Goal: Information Seeking & Learning: Learn about a topic

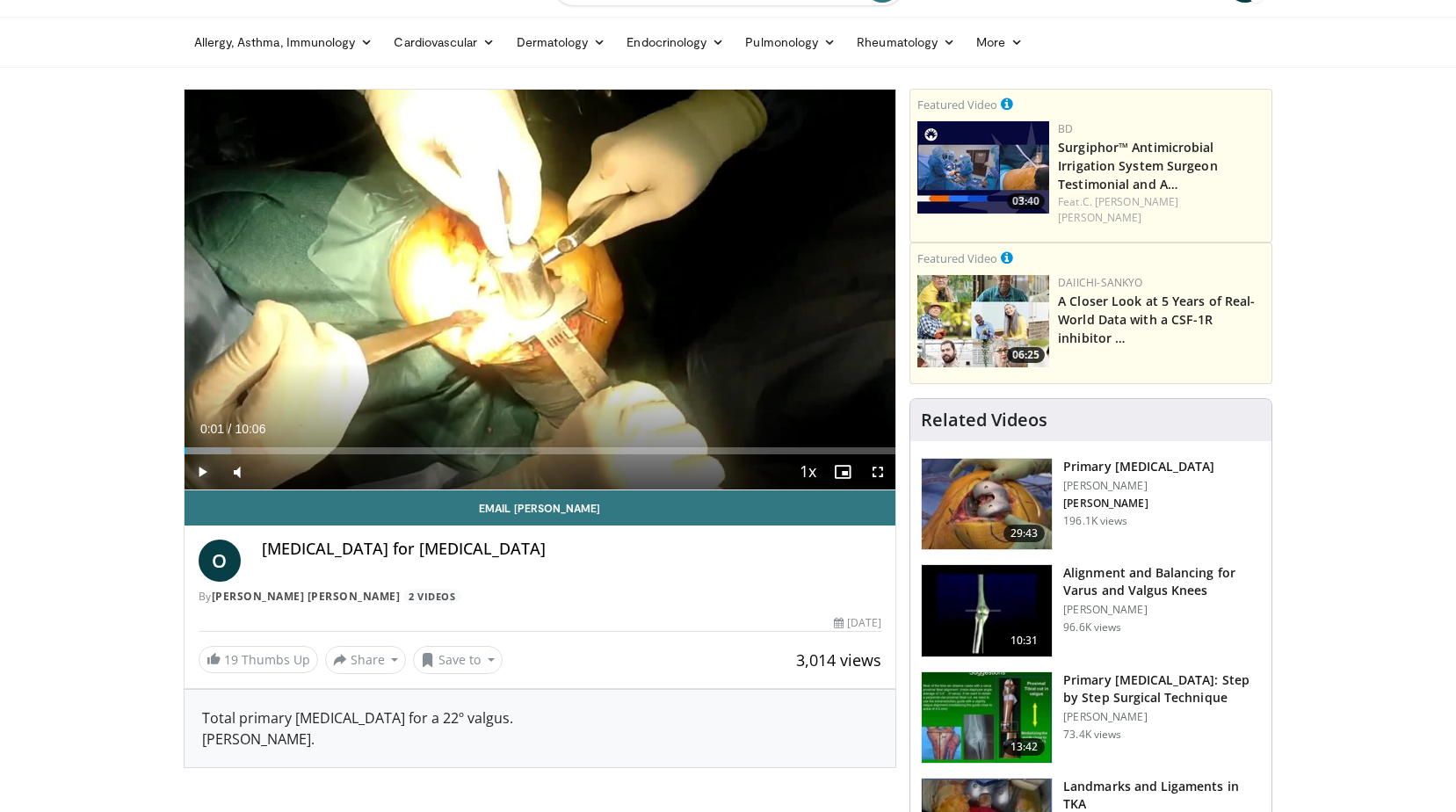
click at [205, 468] on span "Video Player" at bounding box center [202, 472] width 36 height 36
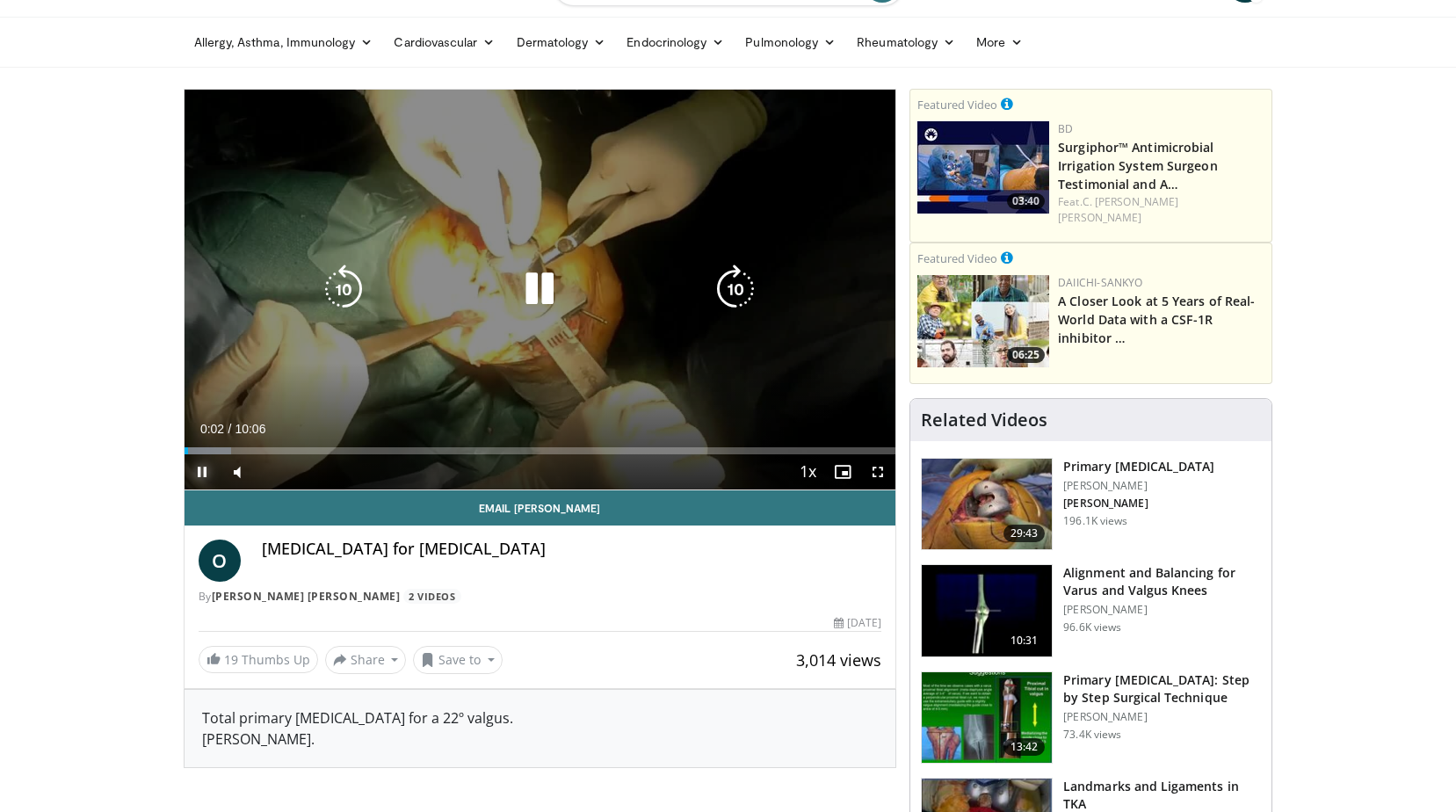
click at [207, 473] on span "Video Player" at bounding box center [202, 472] width 36 height 36
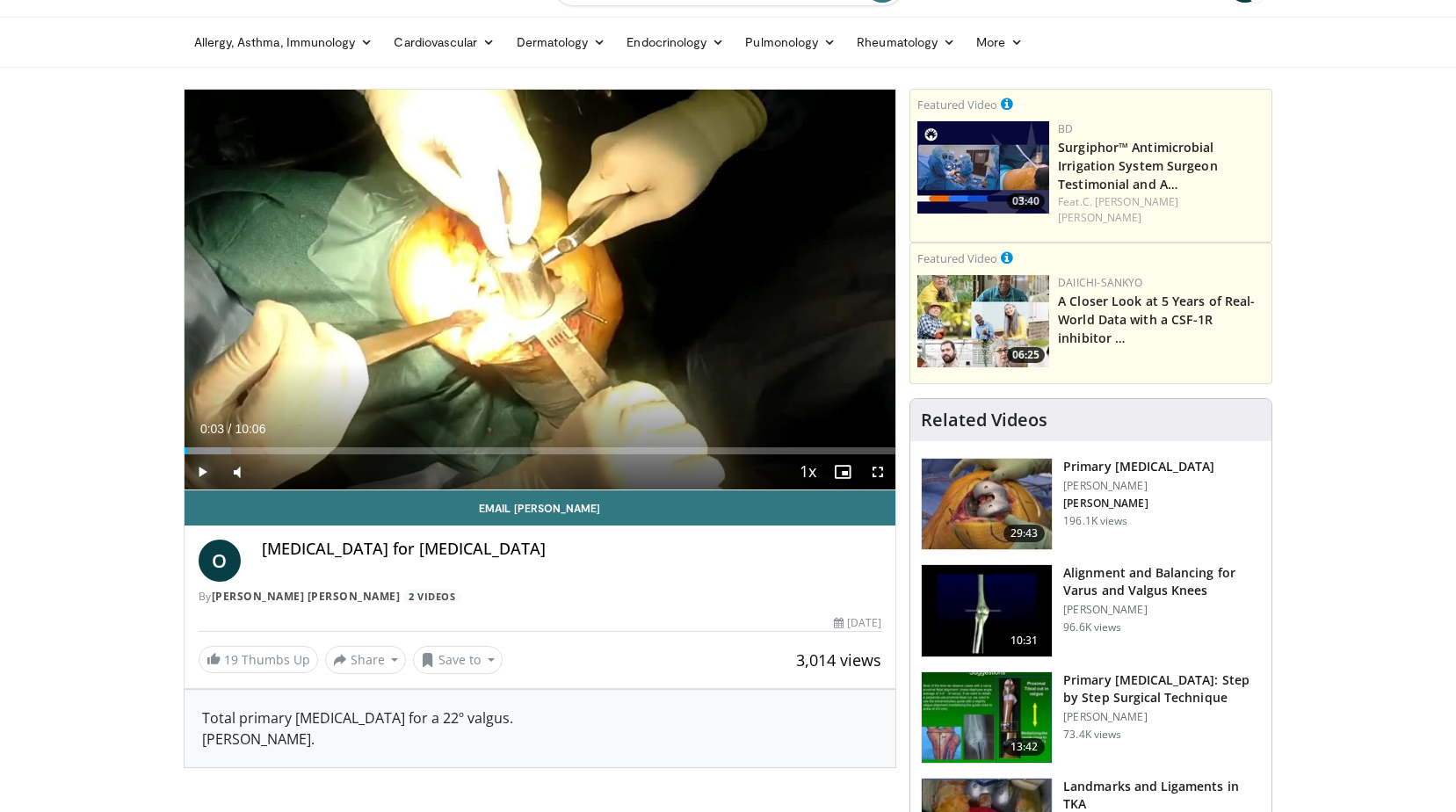
click at [197, 472] on span "Video Player" at bounding box center [202, 472] width 36 height 36
click at [878, 471] on span "Video Player" at bounding box center [878, 472] width 36 height 36
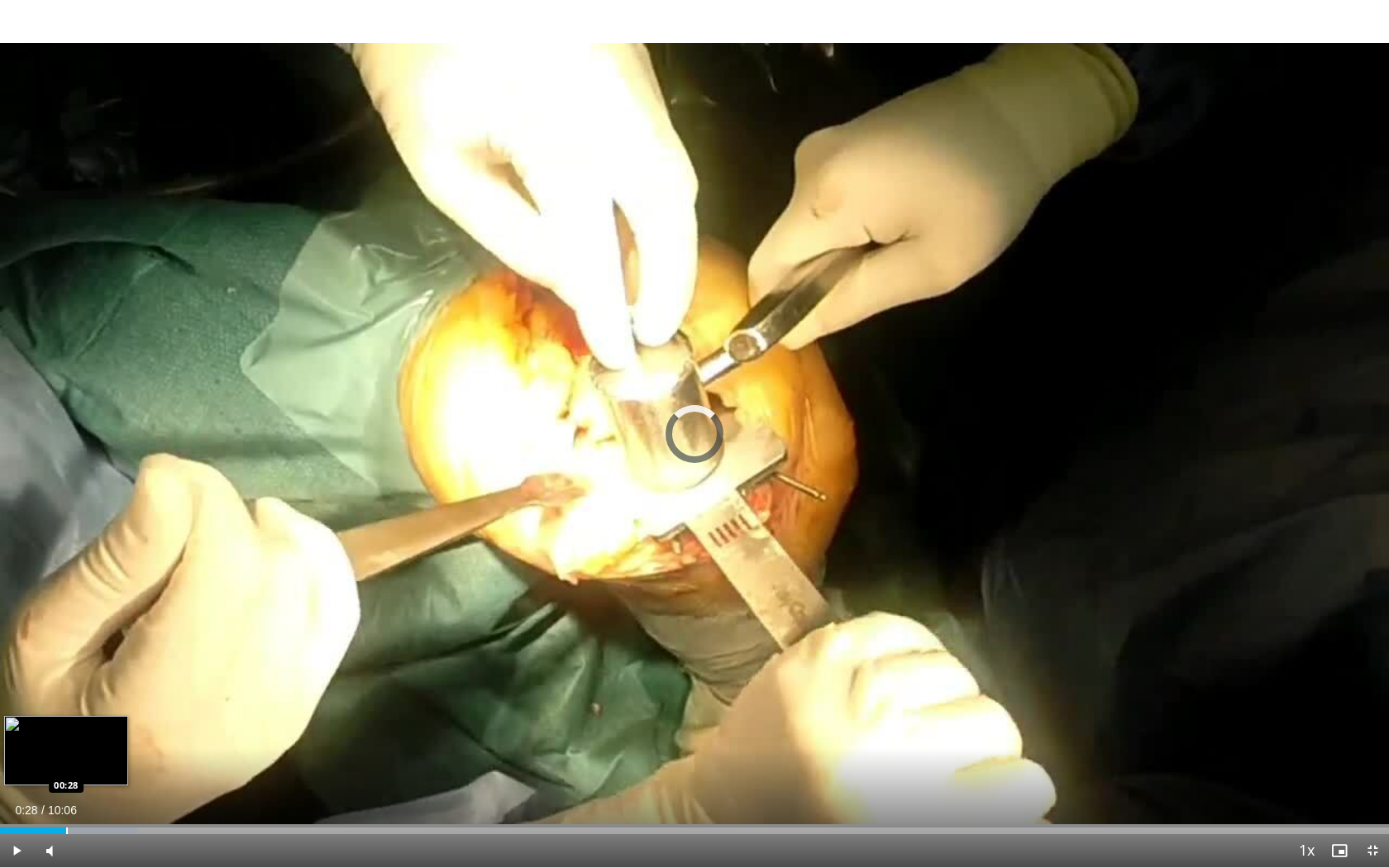
click at [66, 763] on div "Loaded : 9.86% 00:28 00:28" at bounding box center [694, 827] width 1389 height 16
click at [93, 763] on div "Progress Bar" at bounding box center [94, 831] width 2 height 7
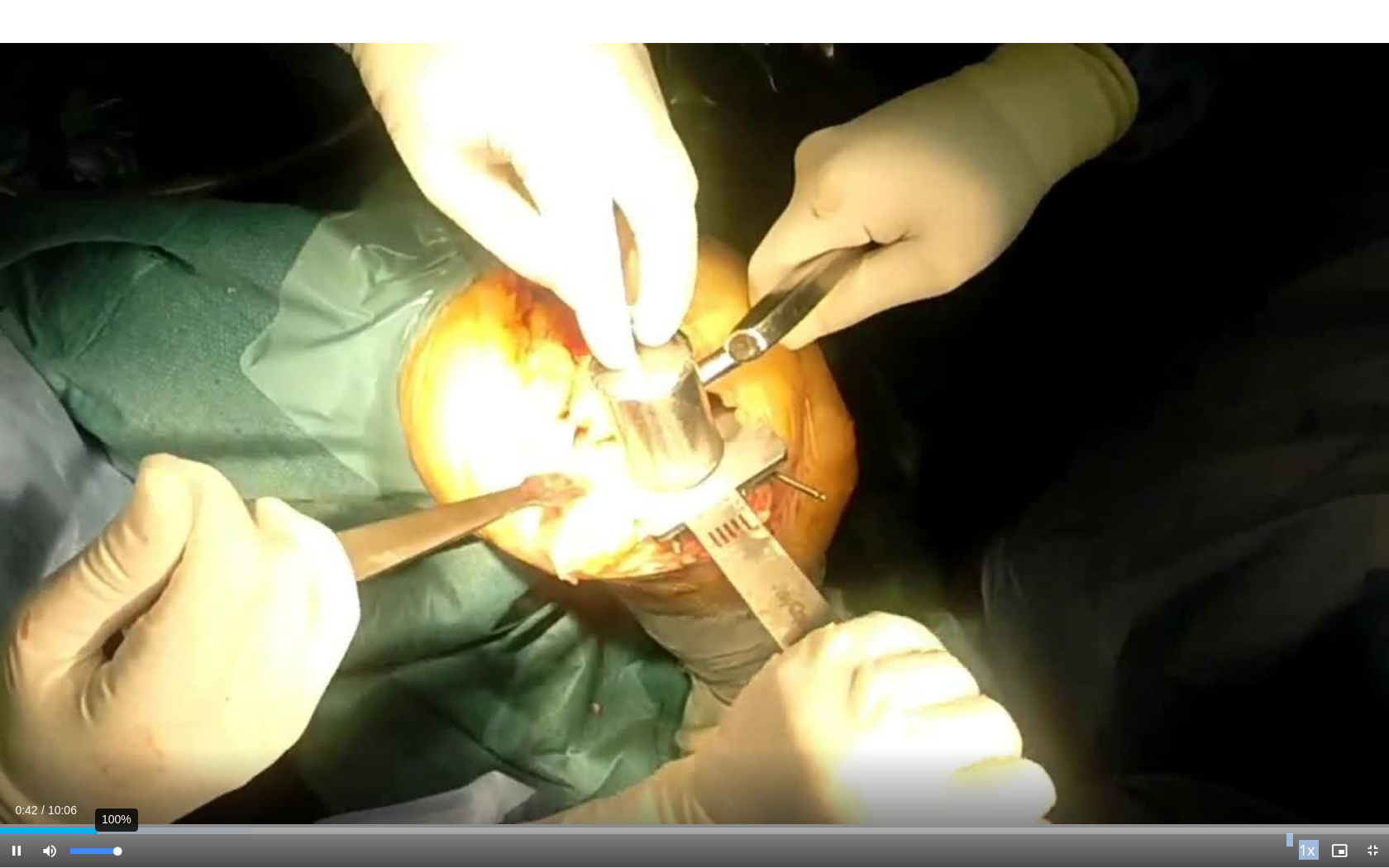
drag, startPoint x: 87, startPoint y: 849, endPoint x: 122, endPoint y: 853, distance: 35.2
click at [122, 763] on video-js "**********" at bounding box center [694, 434] width 1389 height 868
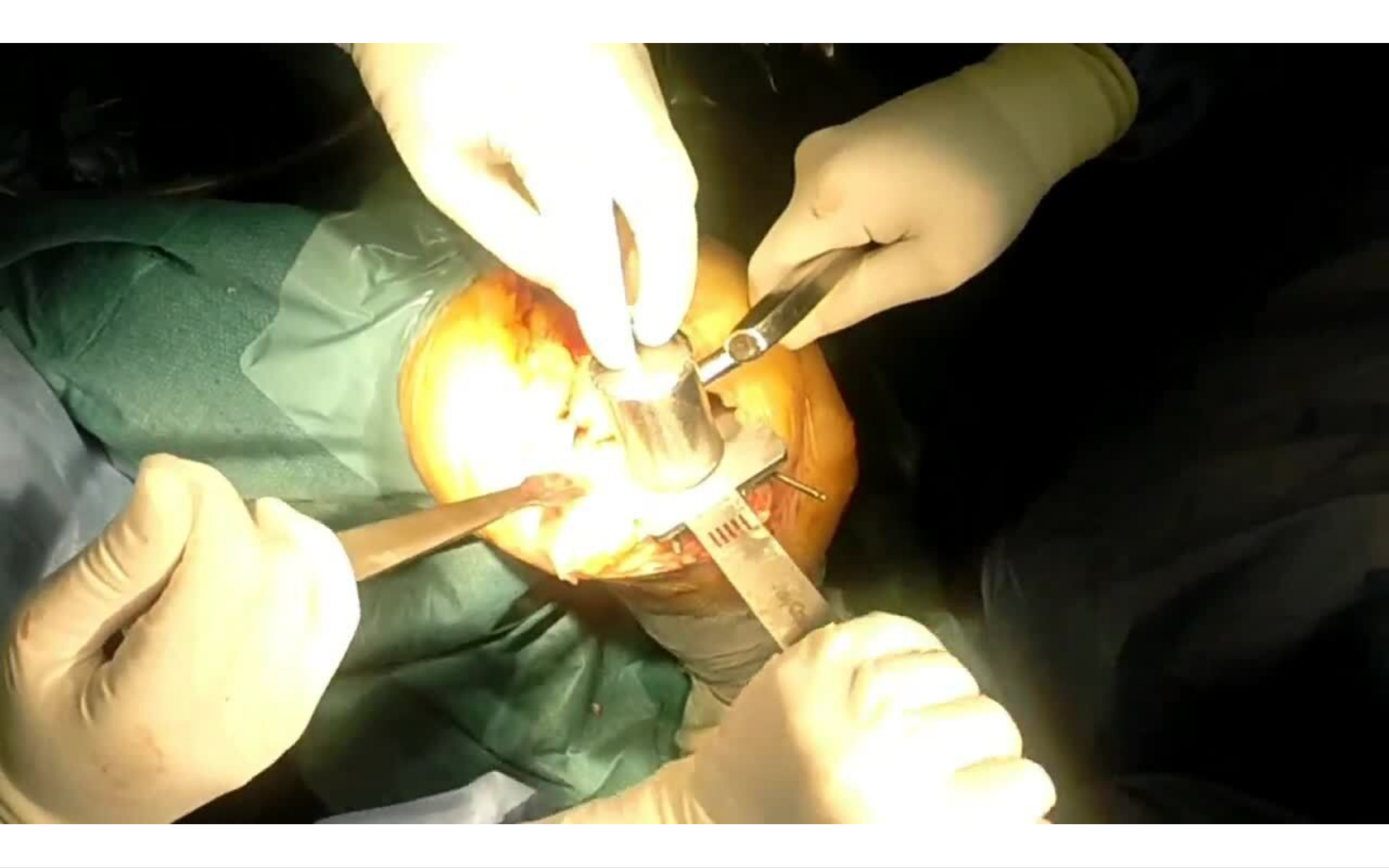
drag, startPoint x: 122, startPoint y: 853, endPoint x: 284, endPoint y: 686, distance: 232.7
click at [284, 686] on div "10 seconds Tap to unmute" at bounding box center [694, 434] width 1389 height 867
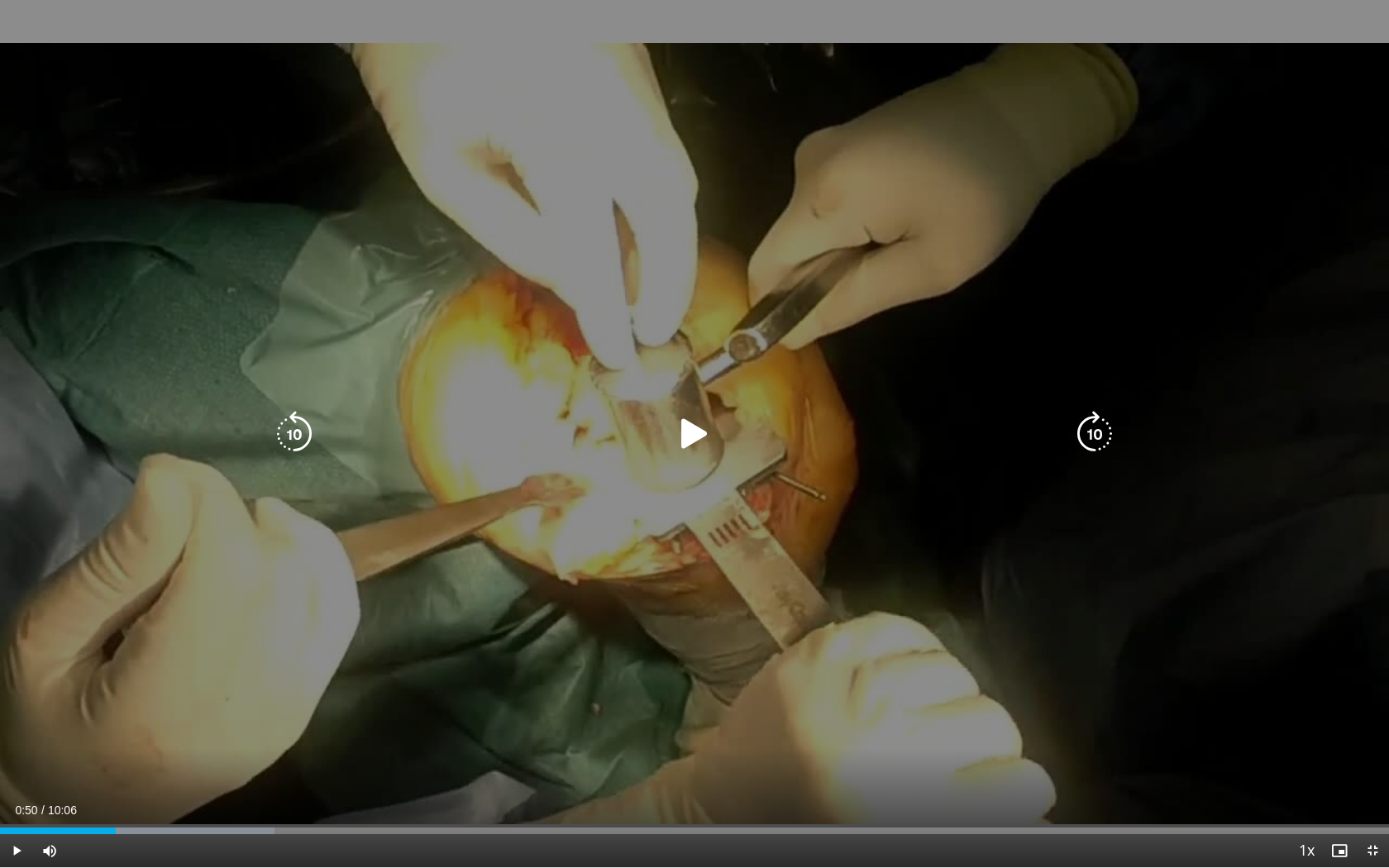
click at [277, 718] on div "10 seconds Tap to unmute" at bounding box center [694, 434] width 1389 height 867
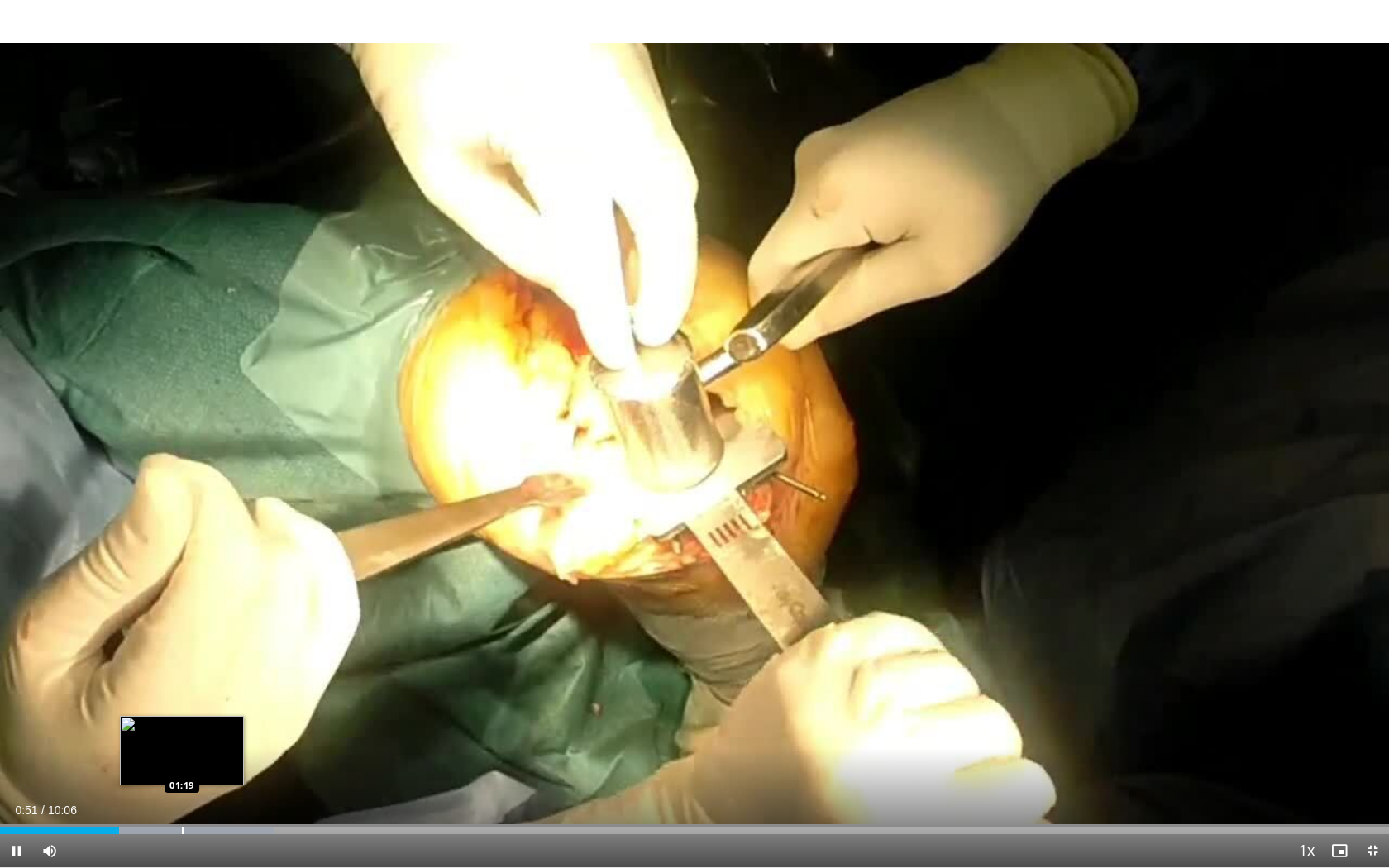
click at [182, 763] on div "Loaded : 19.74% 00:51 01:19" at bounding box center [694, 827] width 1389 height 16
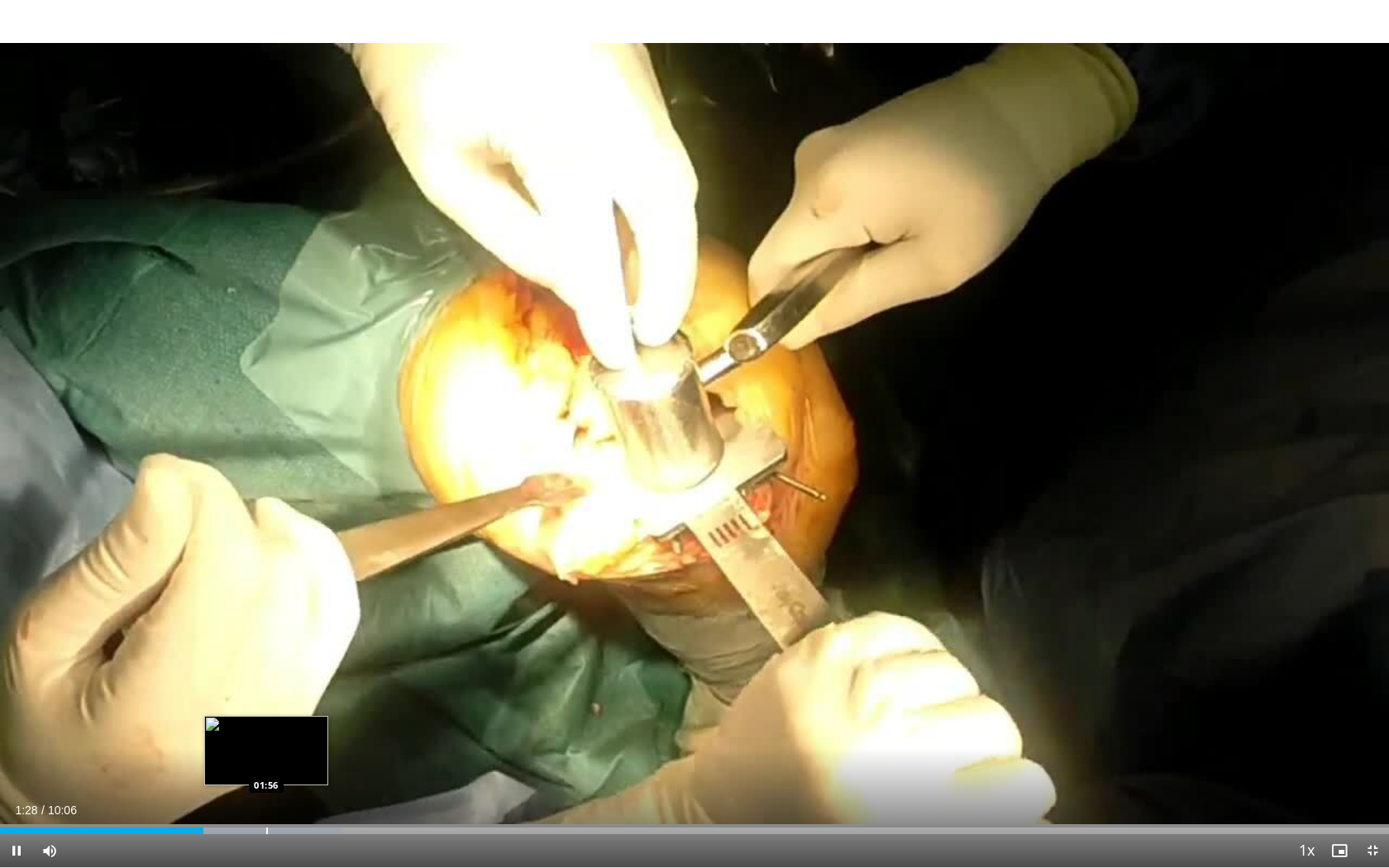
click at [267, 763] on div "Progress Bar" at bounding box center [267, 831] width 2 height 7
click at [310, 763] on div "Progress Bar" at bounding box center [272, 831] width 143 height 7
click at [344, 763] on div "Progress Bar" at bounding box center [345, 831] width 2 height 7
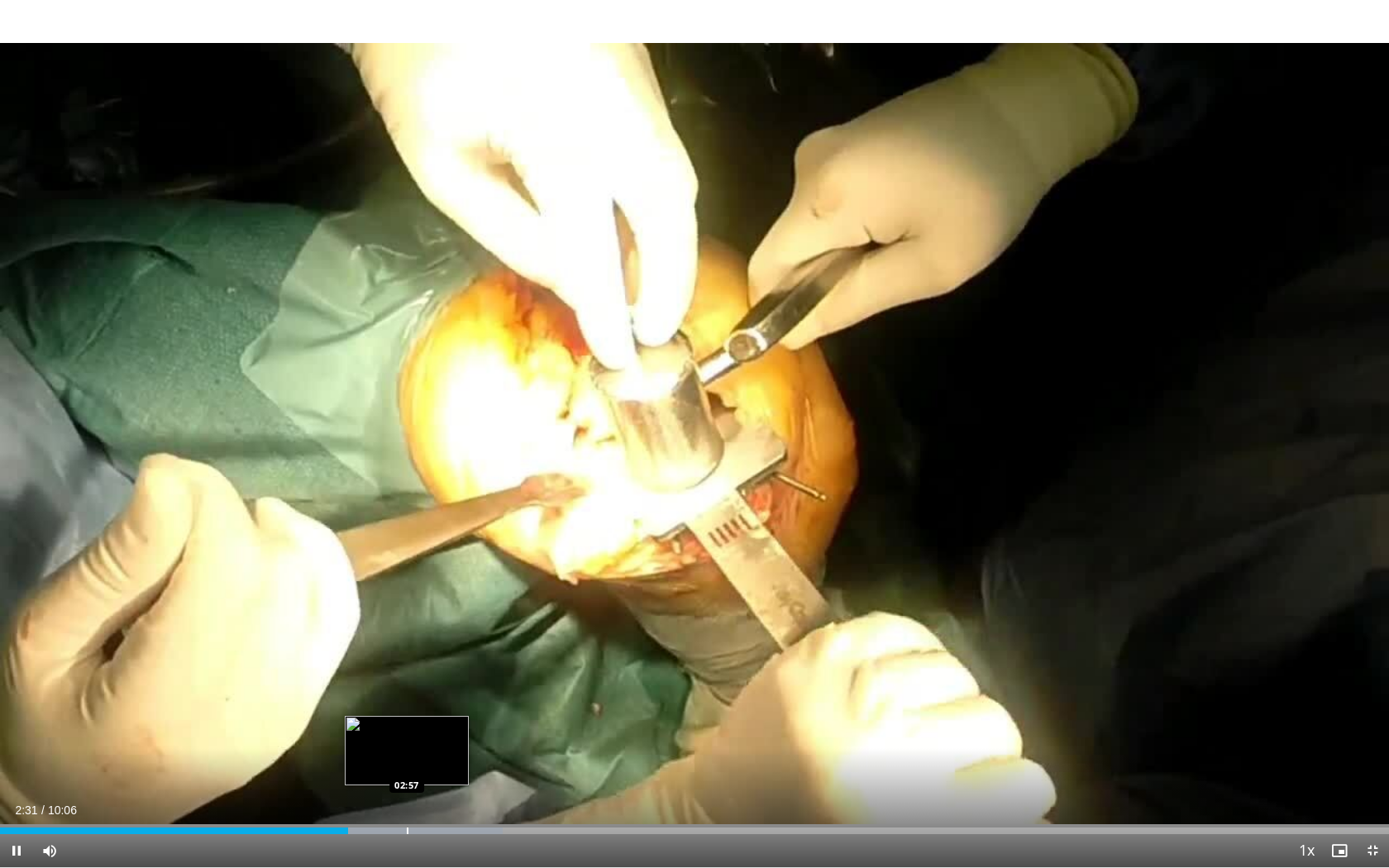
click at [407, 763] on div "Progress Bar" at bounding box center [408, 831] width 2 height 7
click at [441, 763] on div "Progress Bar" at bounding box center [441, 831] width 2 height 7
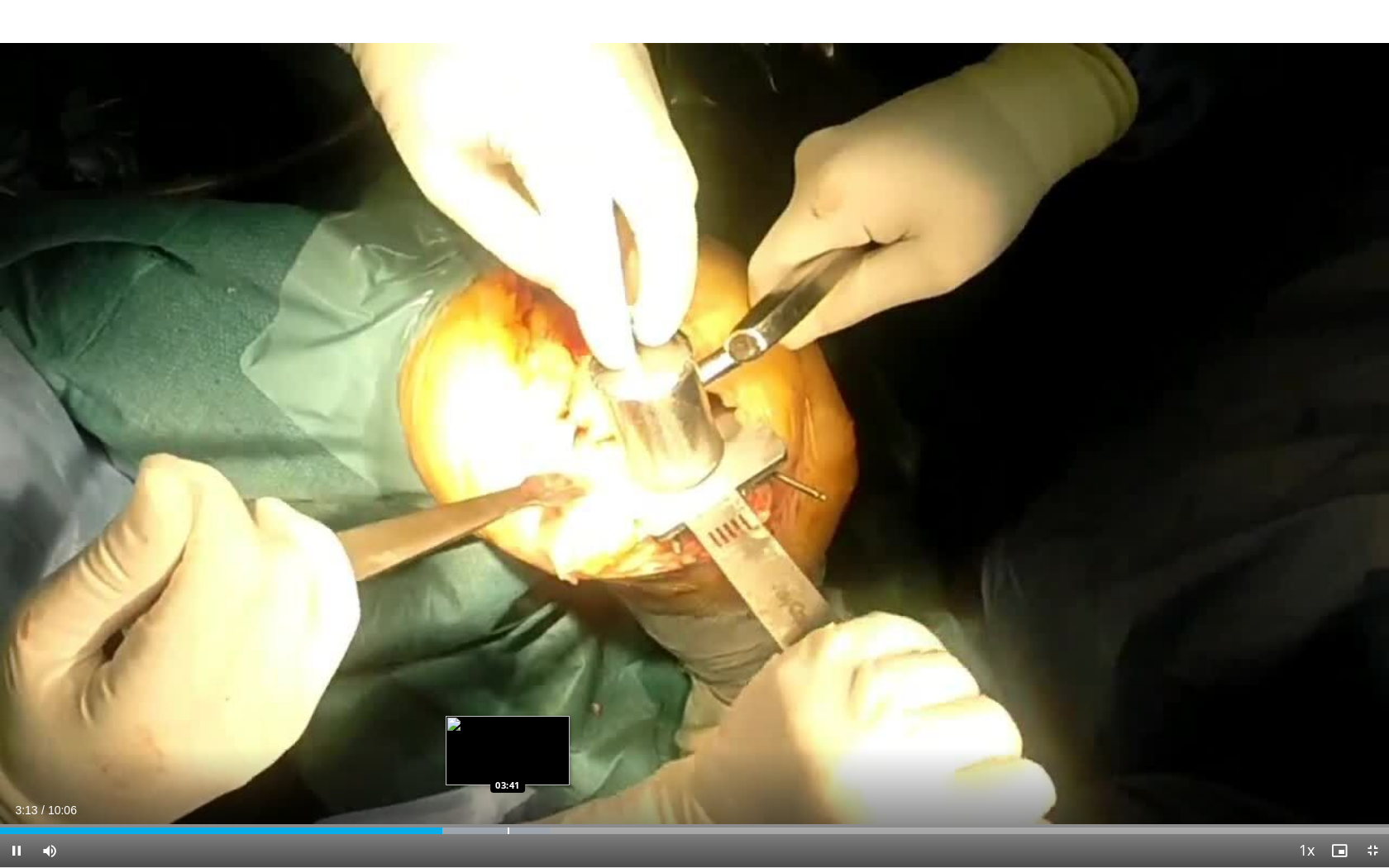
click at [508, 763] on video-js "**********" at bounding box center [694, 434] width 1389 height 868
click at [57, 763] on span "Video Player" at bounding box center [50, 851] width 33 height 33
click at [496, 763] on div "Progress Bar" at bounding box center [497, 831] width 2 height 7
click at [550, 763] on div "Loaded : 46.07% 04:00 03:59" at bounding box center [694, 827] width 1389 height 16
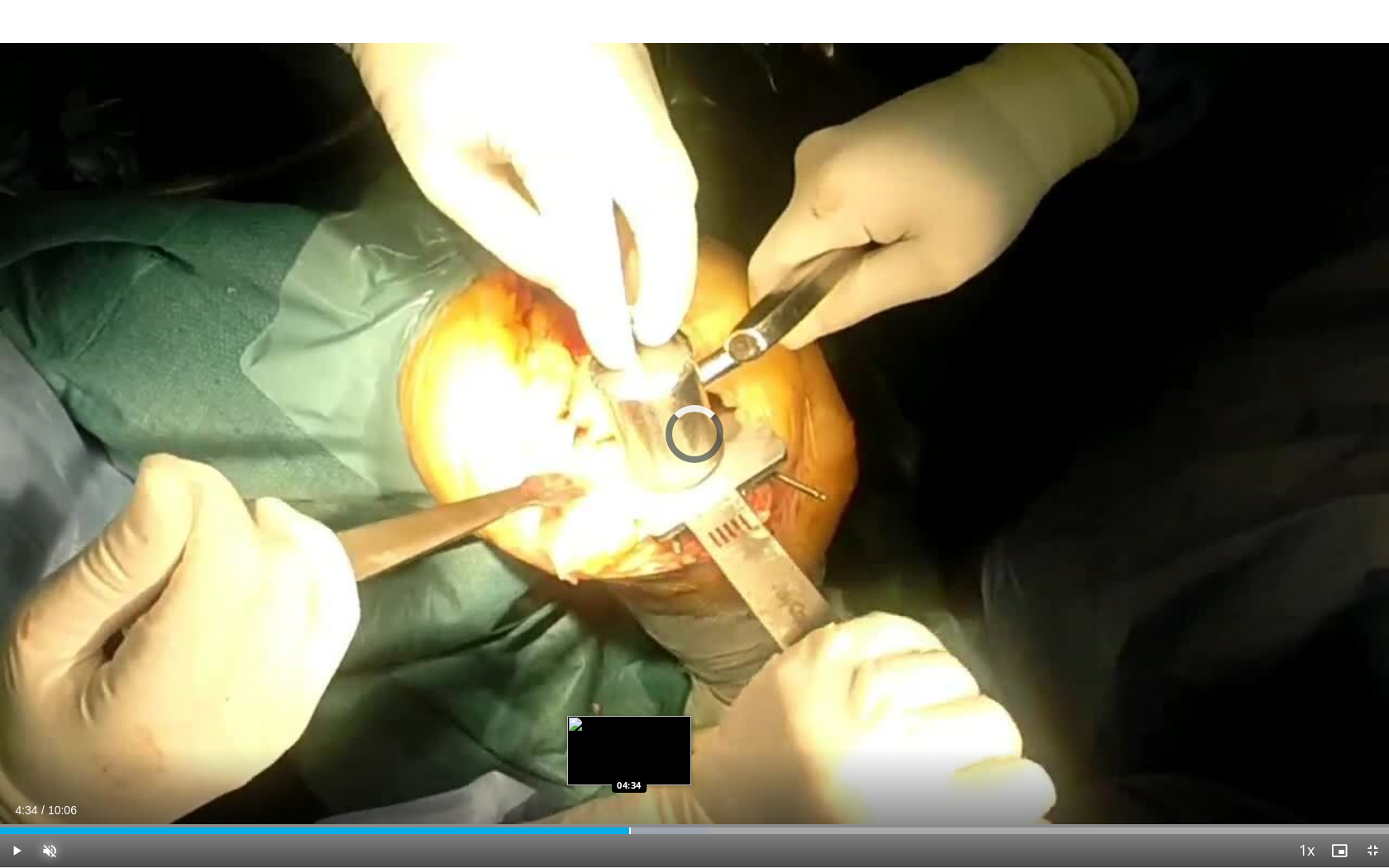
click at [629, 763] on div "Loaded : 51.01% 04:04 04:34" at bounding box center [694, 827] width 1389 height 16
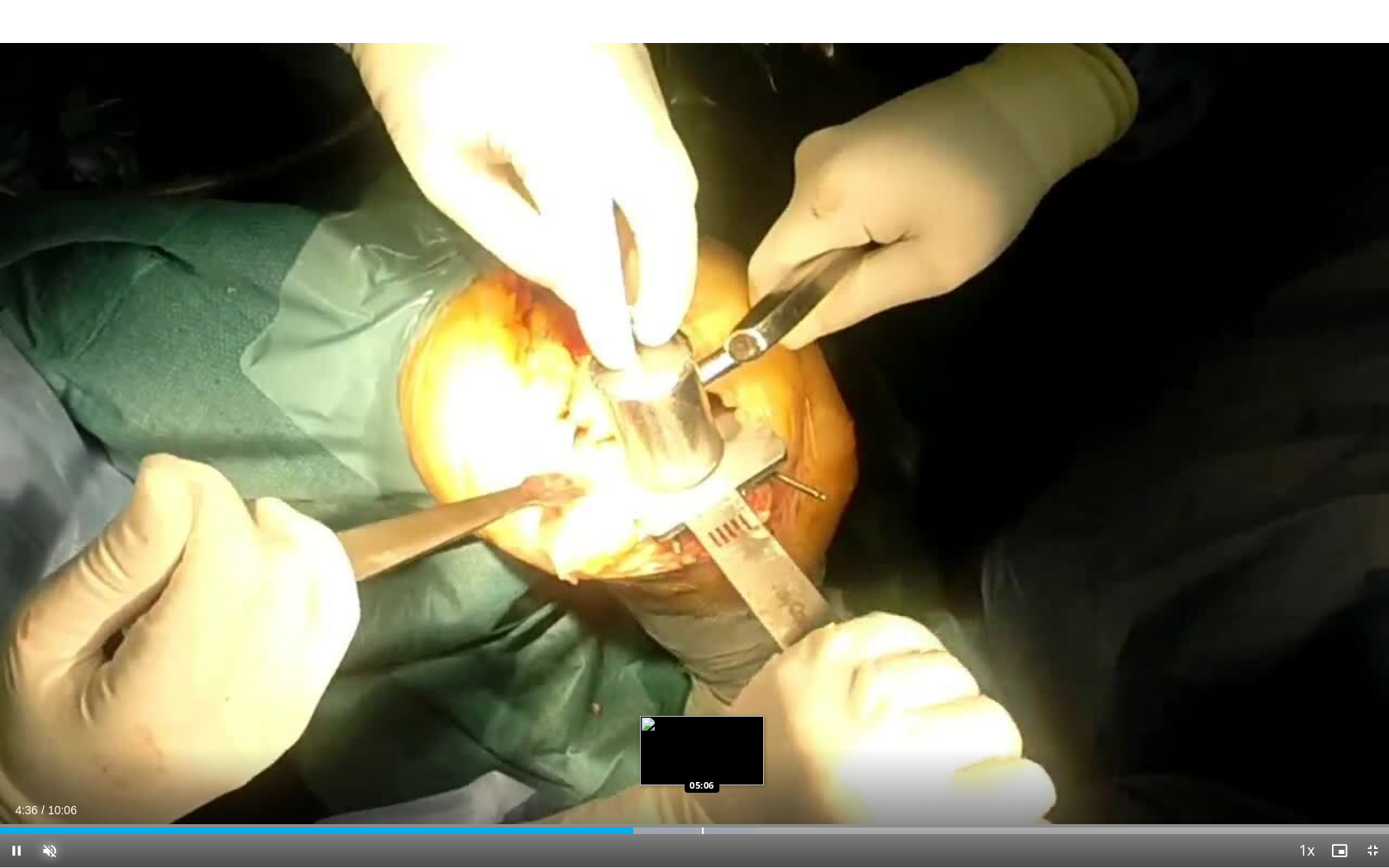
click at [702, 763] on div "Loaded : 54.45% 04:36 05:06" at bounding box center [694, 831] width 1389 height 7
click at [767, 763] on div "Loaded : 59.40% 05:09 05:35" at bounding box center [694, 831] width 1389 height 7
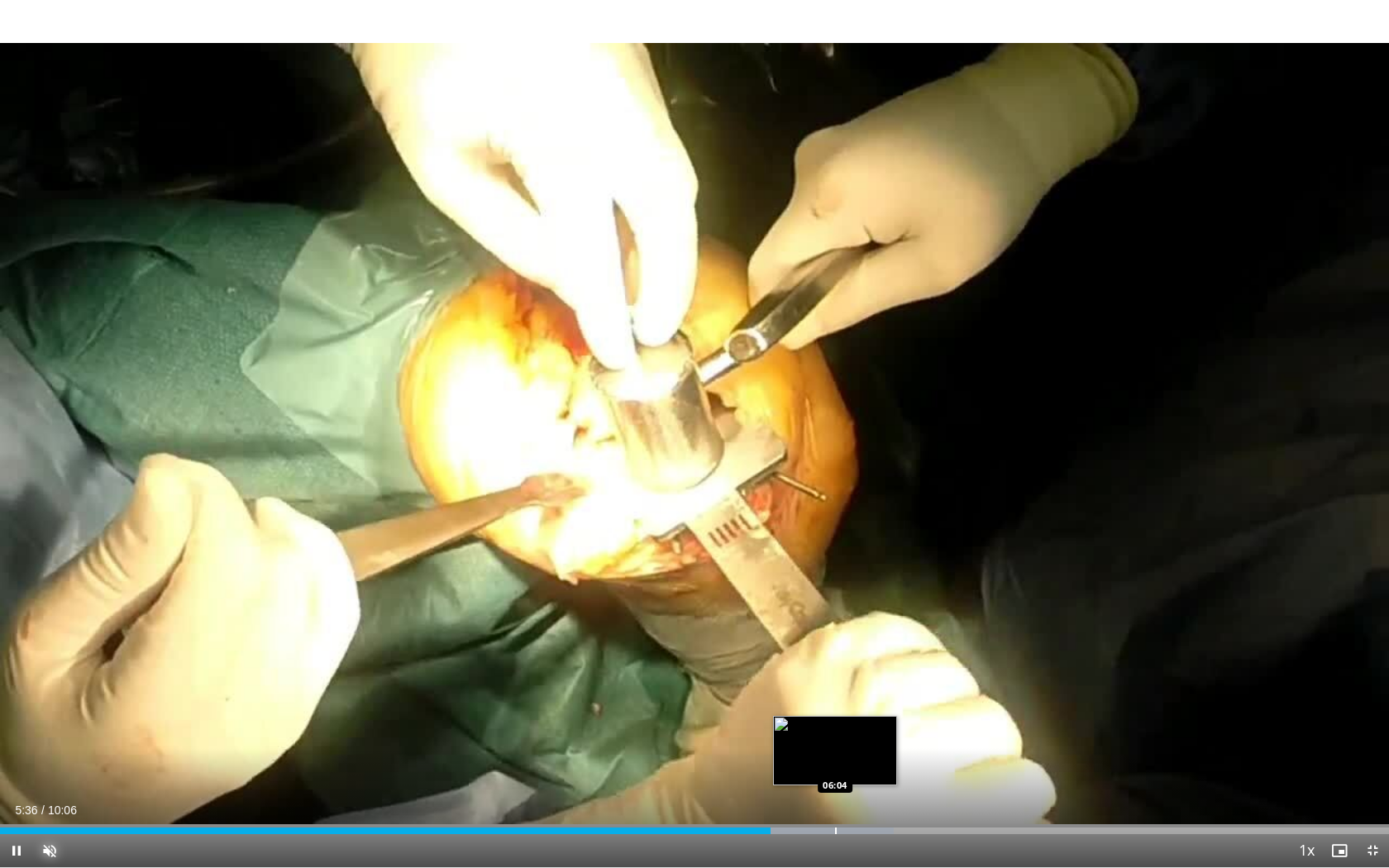
click at [835, 763] on div "Progress Bar" at bounding box center [836, 831] width 2 height 7
click at [878, 763] on div "Progress Bar" at bounding box center [879, 831] width 2 height 7
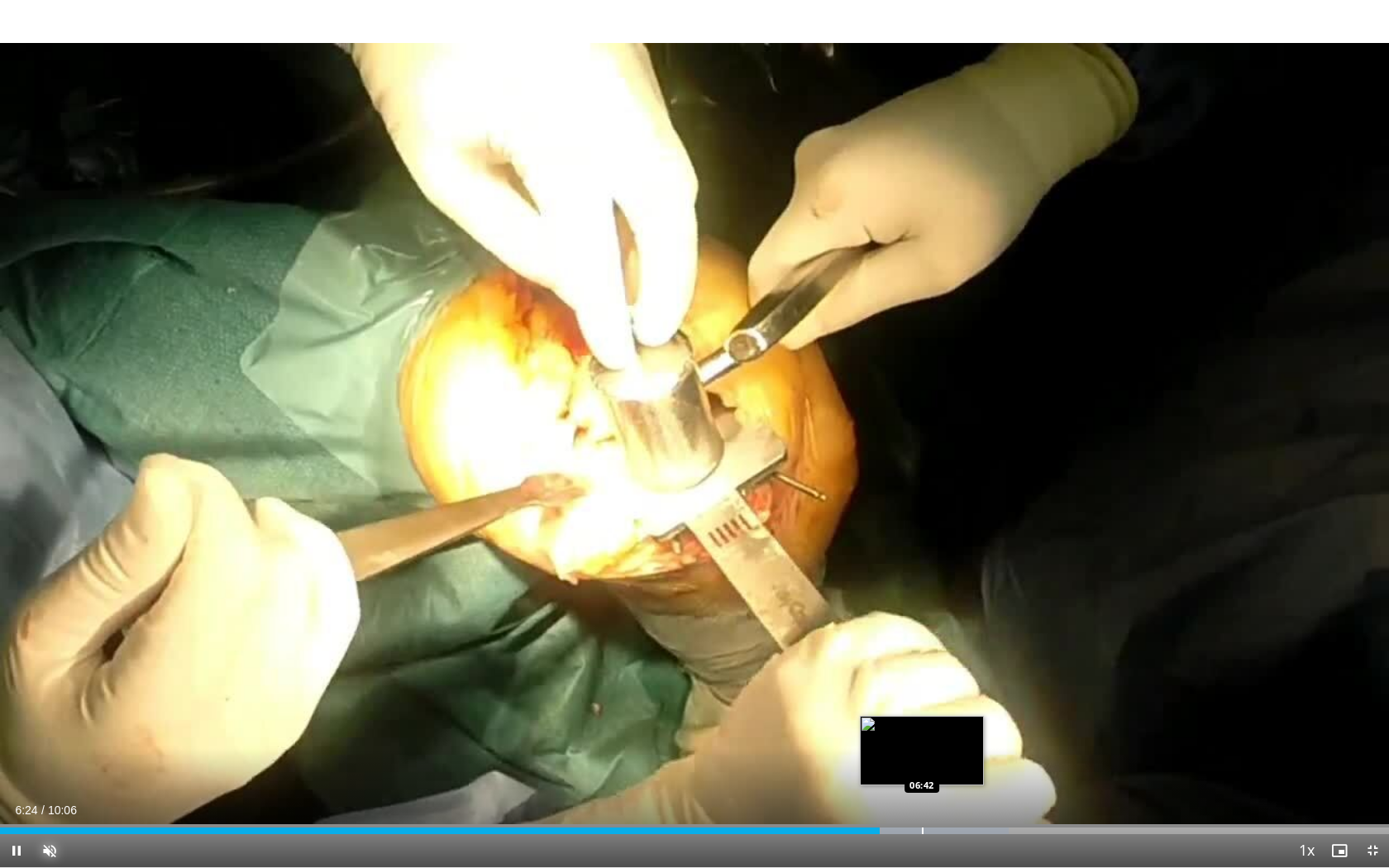
click at [923, 763] on div "Progress Bar" at bounding box center [923, 831] width 2 height 7
click at [948, 763] on div "Current Time 6:43 / Duration 10:06 Pause Skip Backward Skip Forward Unmute 100%…" at bounding box center [694, 851] width 1389 height 33
click at [985, 763] on div "Loaded : 75.90% 06:45 07:10" at bounding box center [694, 827] width 1389 height 16
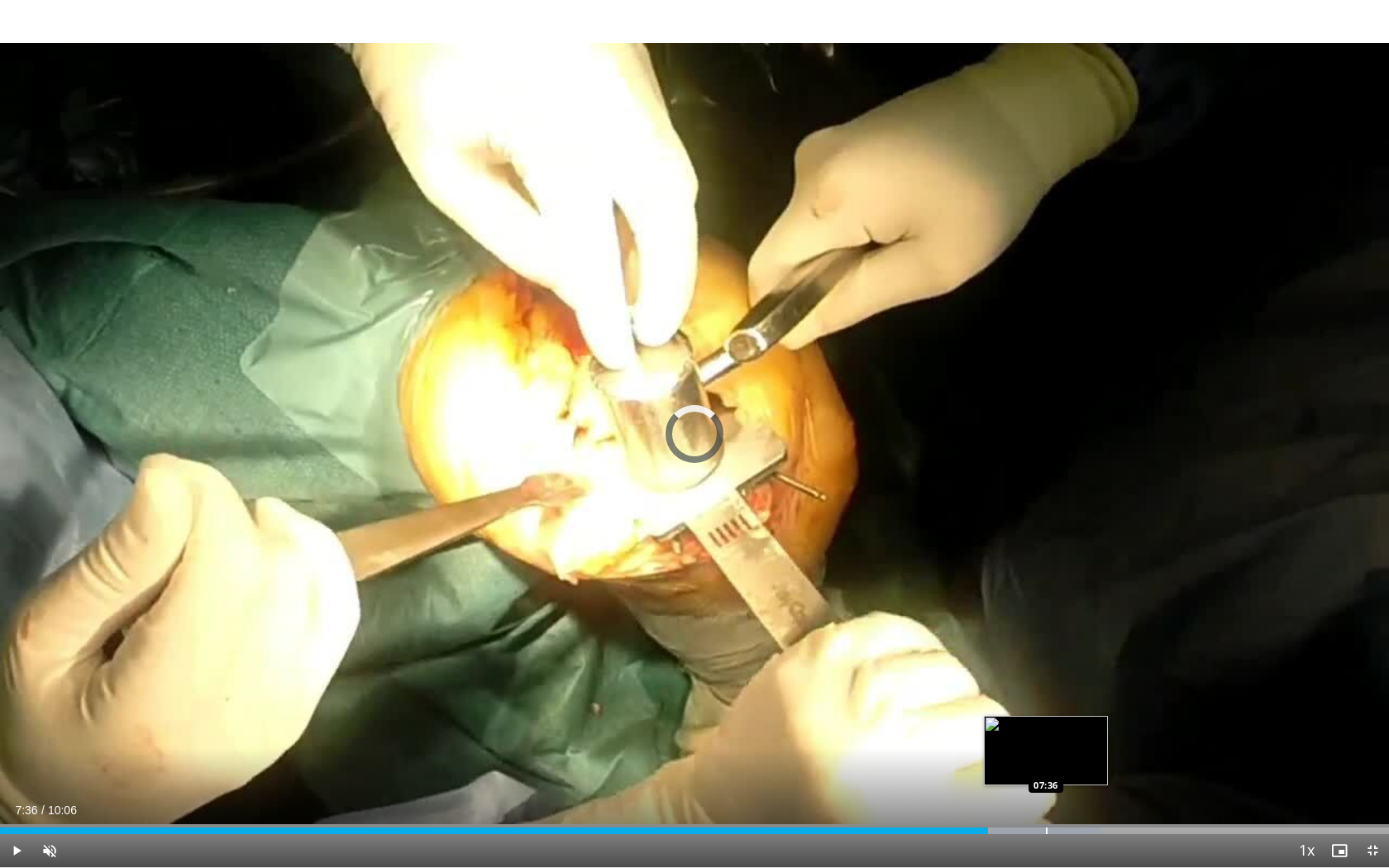
click at [1046, 763] on div "Loaded : 79.20% 07:11 07:36" at bounding box center [694, 827] width 1389 height 16
click at [1081, 763] on div "Progress Bar" at bounding box center [1081, 831] width 2 height 7
click at [1159, 763] on div "Progress Bar" at bounding box center [1160, 831] width 2 height 7
click at [1211, 763] on div "Progress Bar" at bounding box center [1212, 831] width 2 height 7
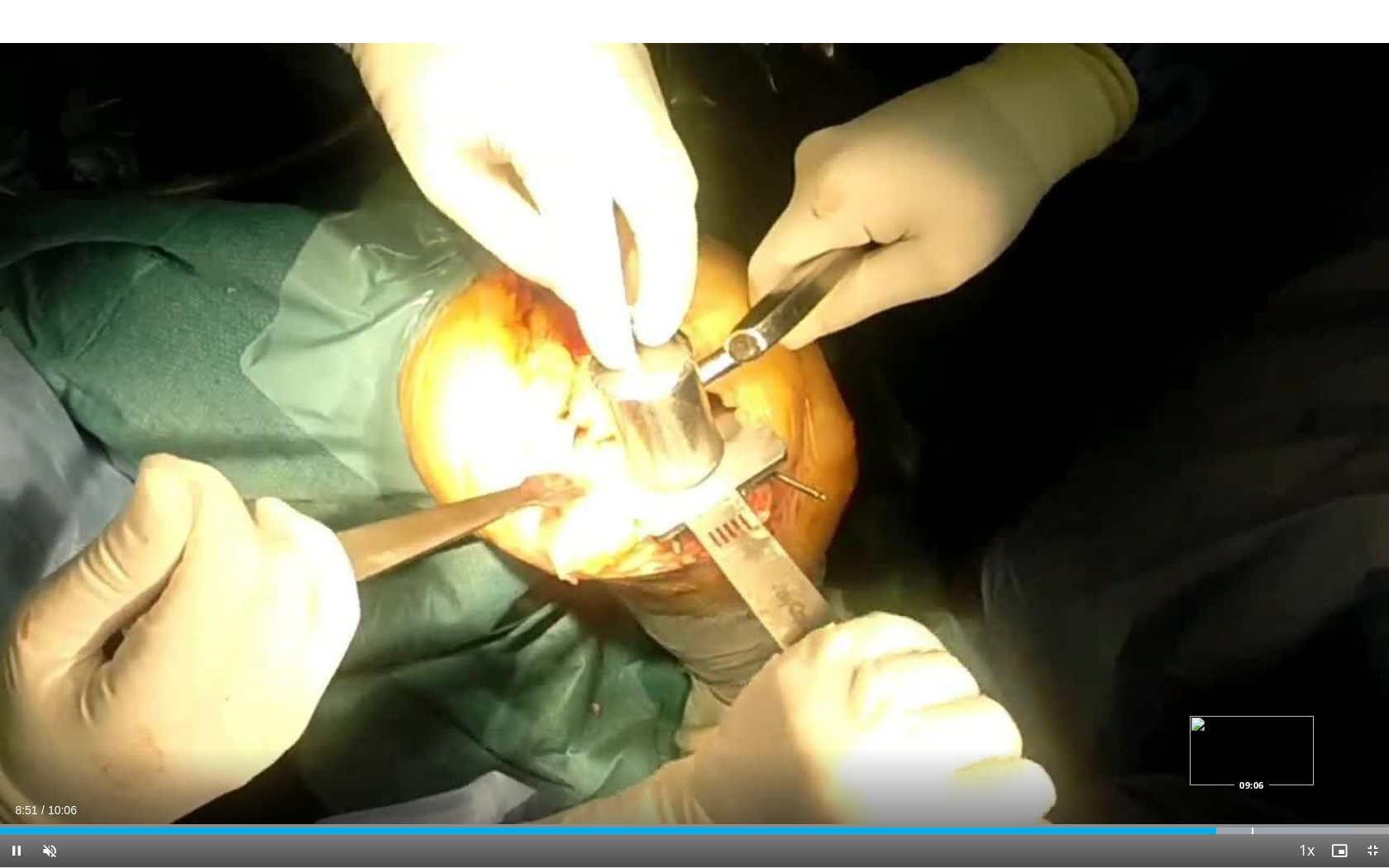
click at [1252, 763] on div "Progress Bar" at bounding box center [1252, 831] width 2 height 7
click at [1369, 763] on span "Video Player" at bounding box center [1372, 851] width 33 height 33
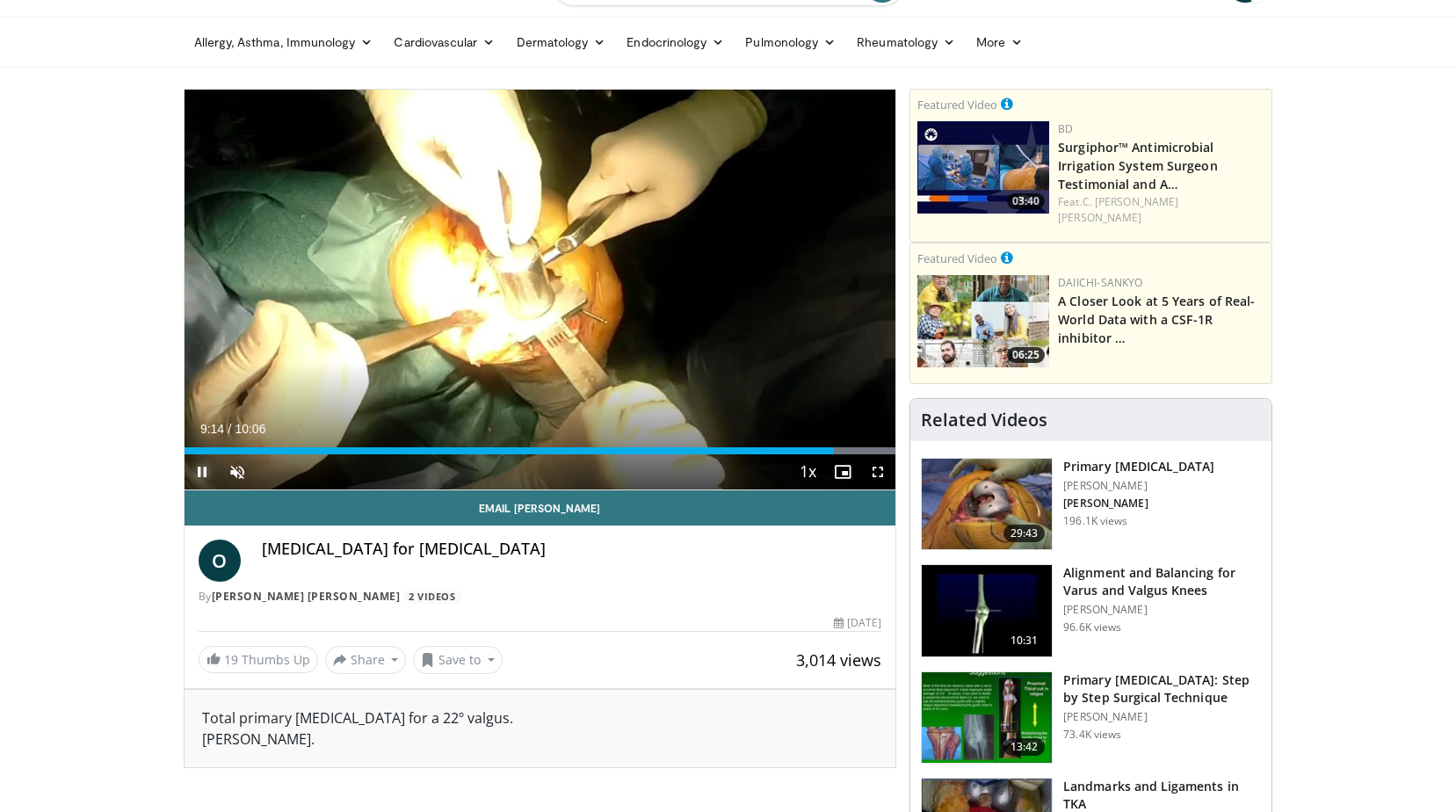
click at [205, 473] on span "Video Player" at bounding box center [202, 472] width 36 height 36
click at [483, 662] on button "Save to" at bounding box center [458, 660] width 90 height 28
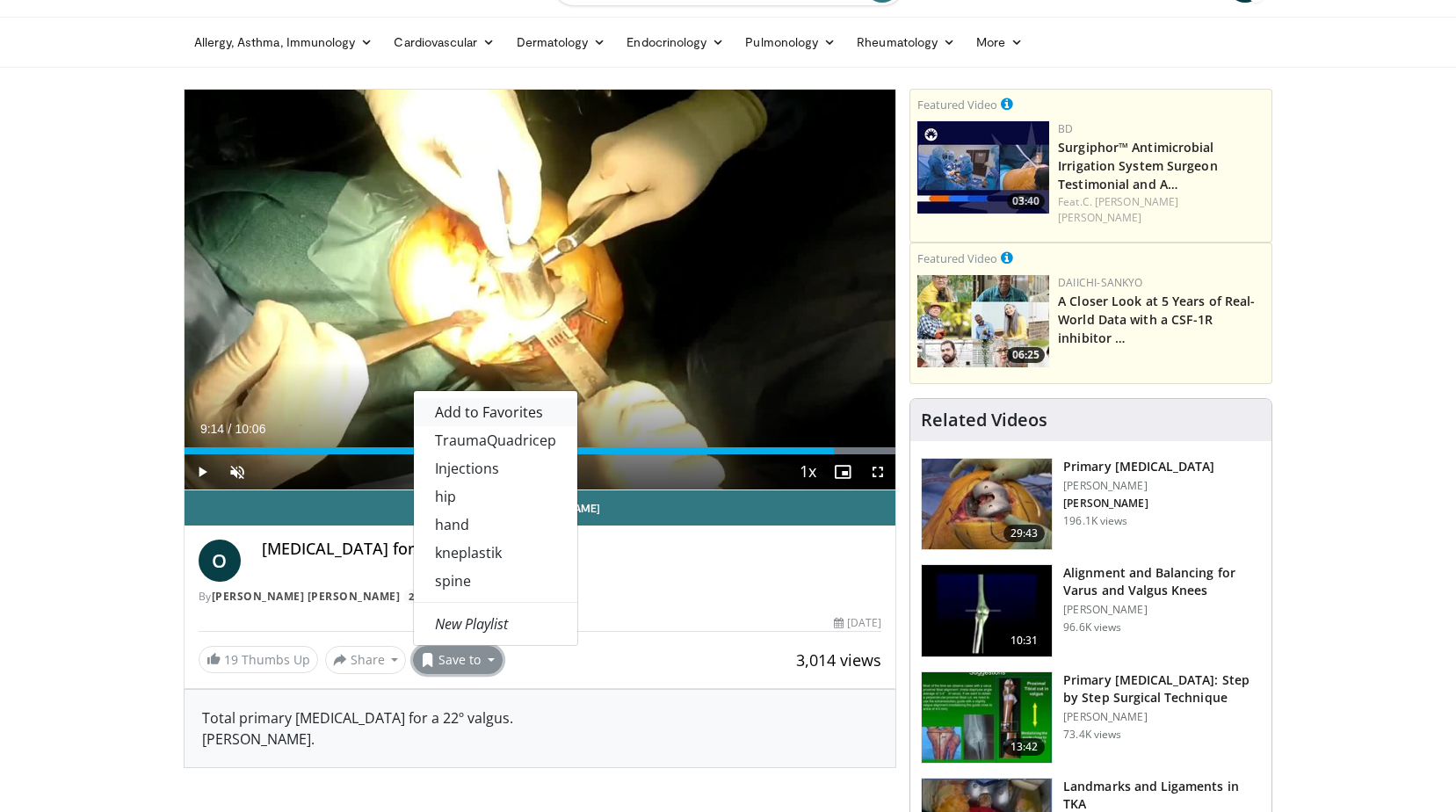
click at [516, 413] on span "Add to Favorites" at bounding box center [488, 412] width 108 height 20
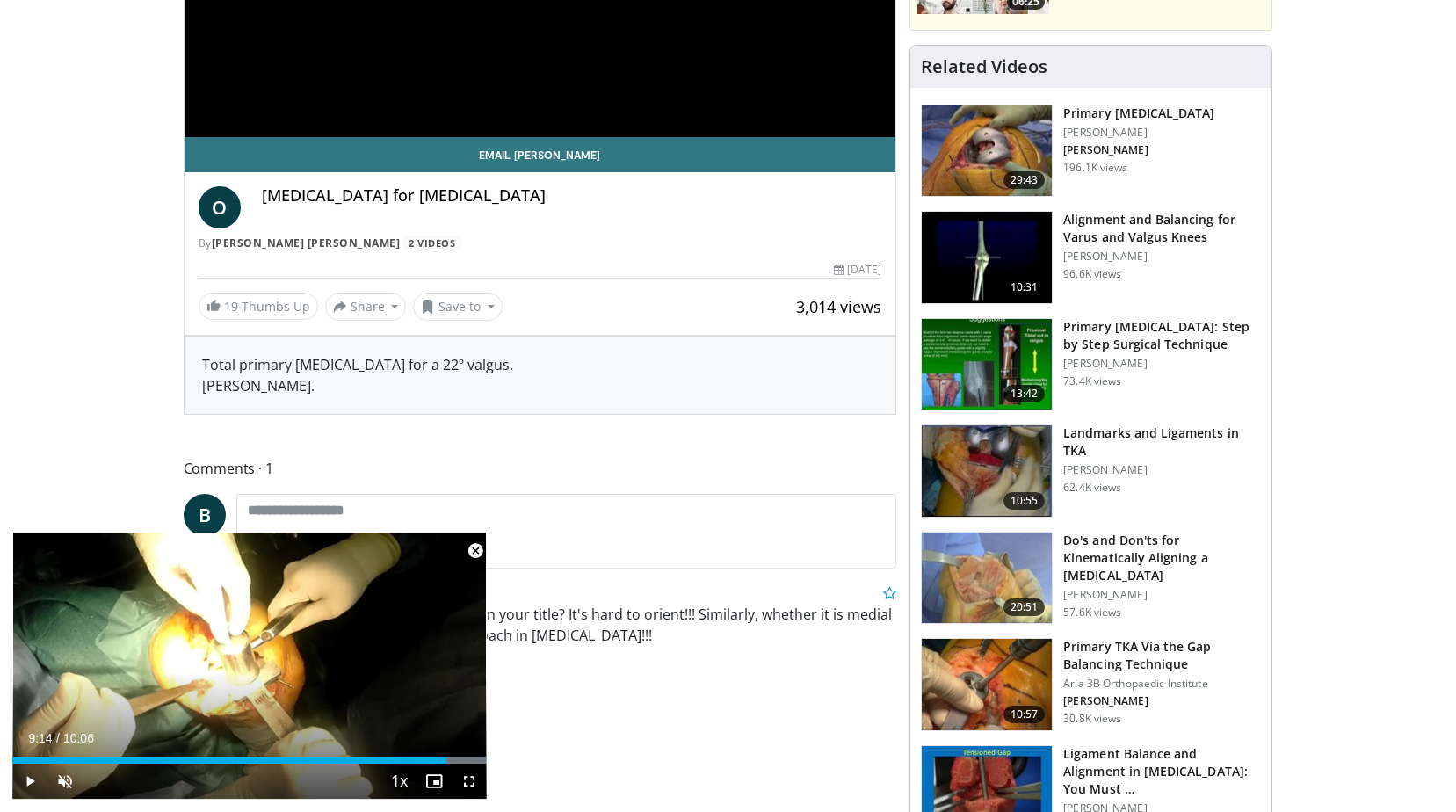
scroll to position [486, 0]
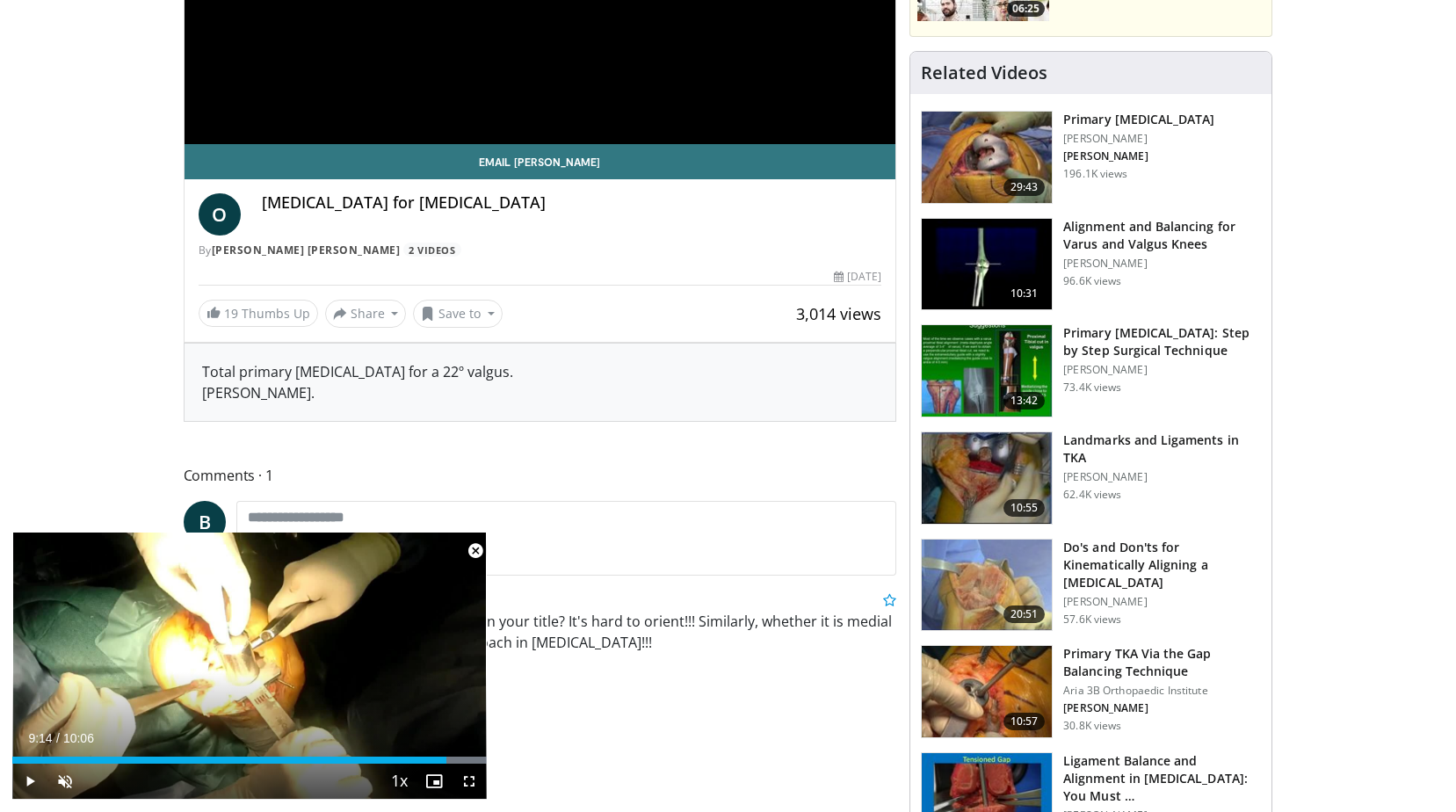
click at [477, 552] on span "Video Player" at bounding box center [476, 551] width 36 height 36
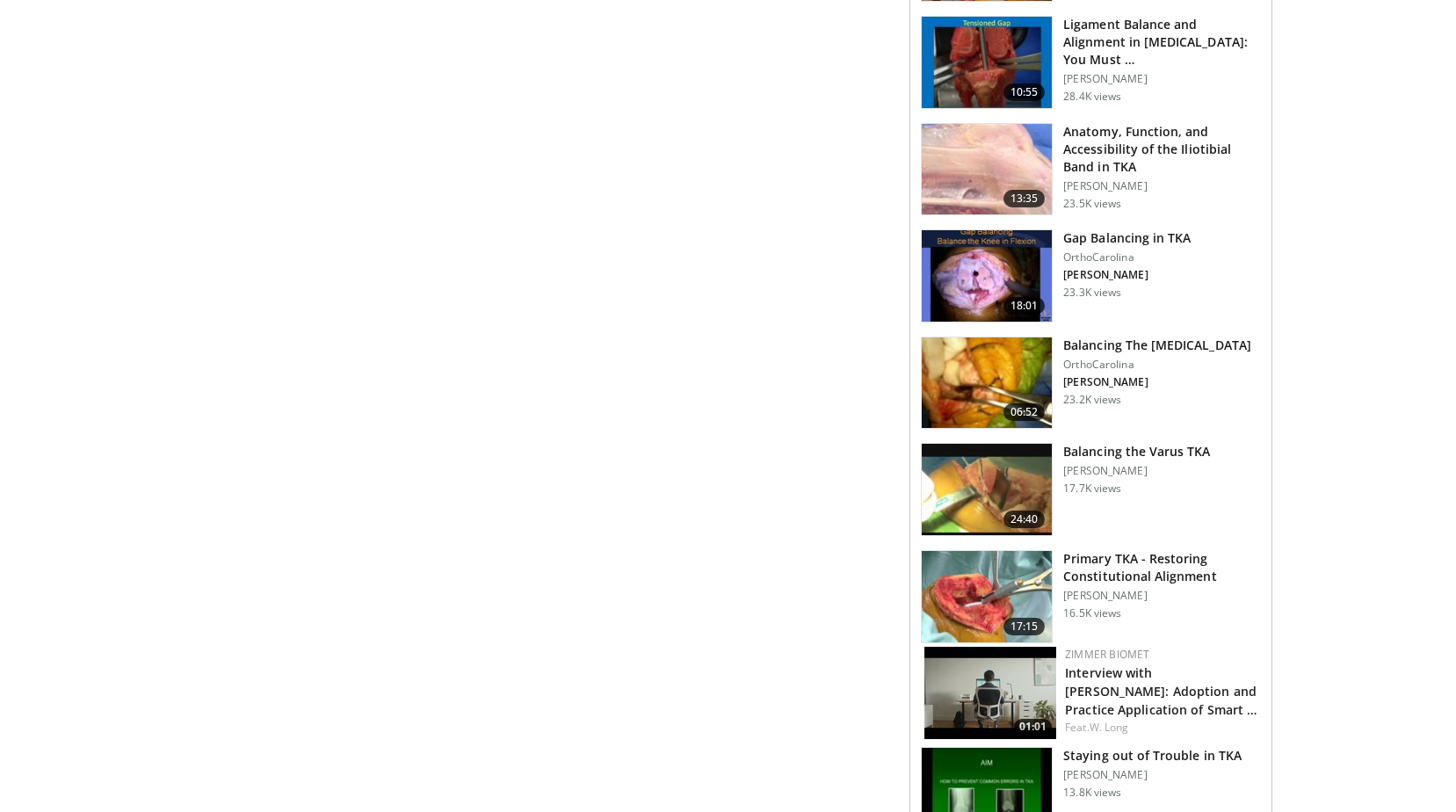
scroll to position [1130, 0]
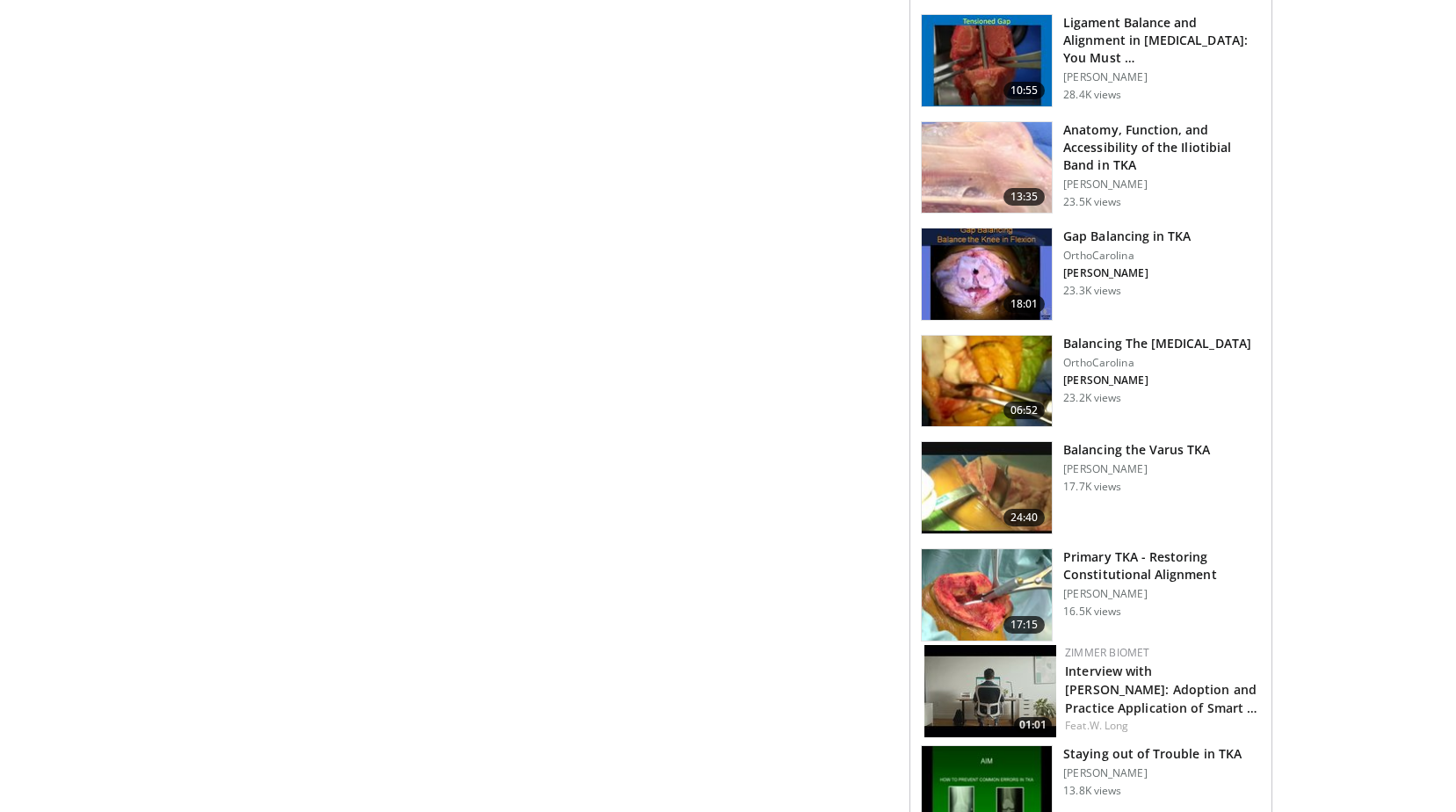
click at [997, 347] on img at bounding box center [987, 381] width 130 height 92
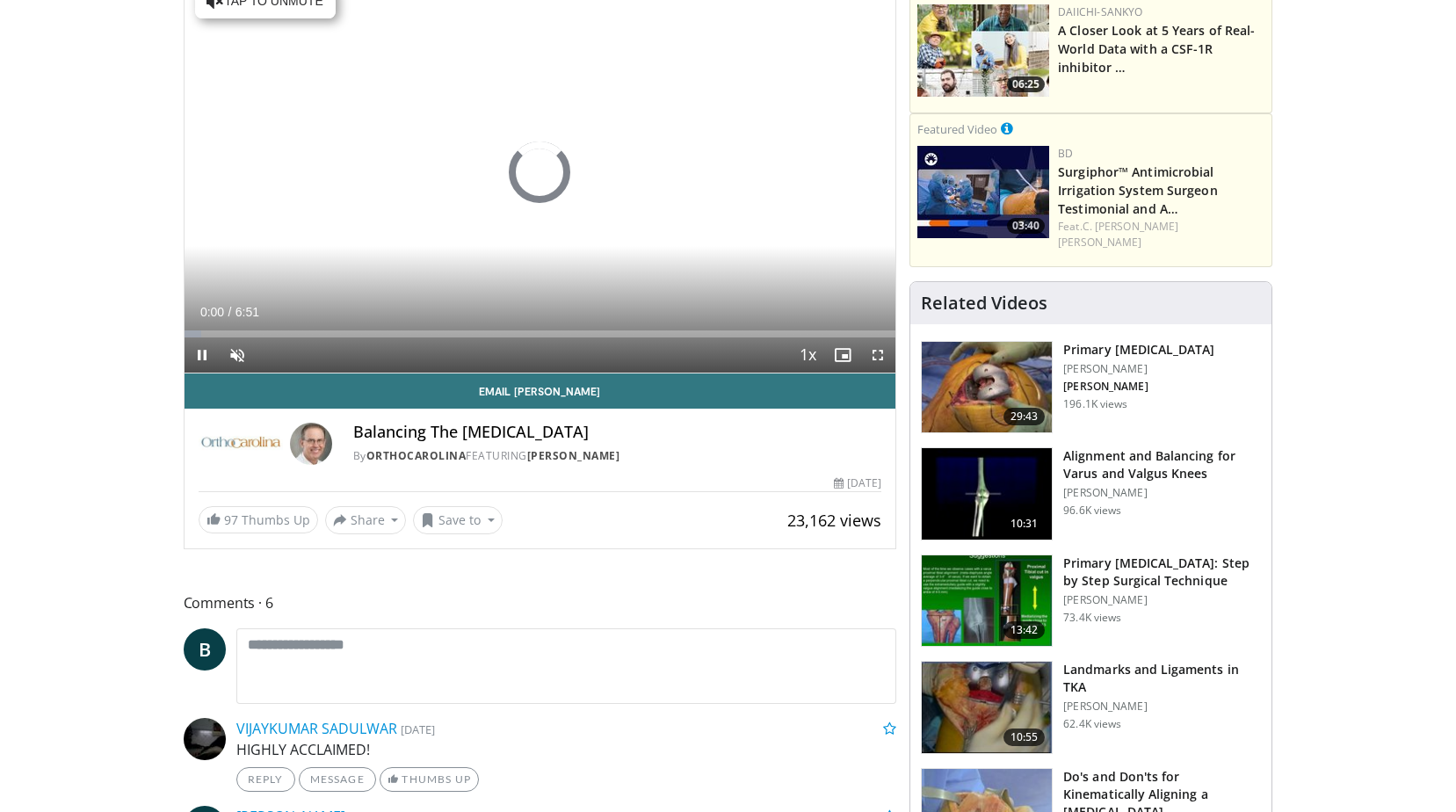
scroll to position [176, 0]
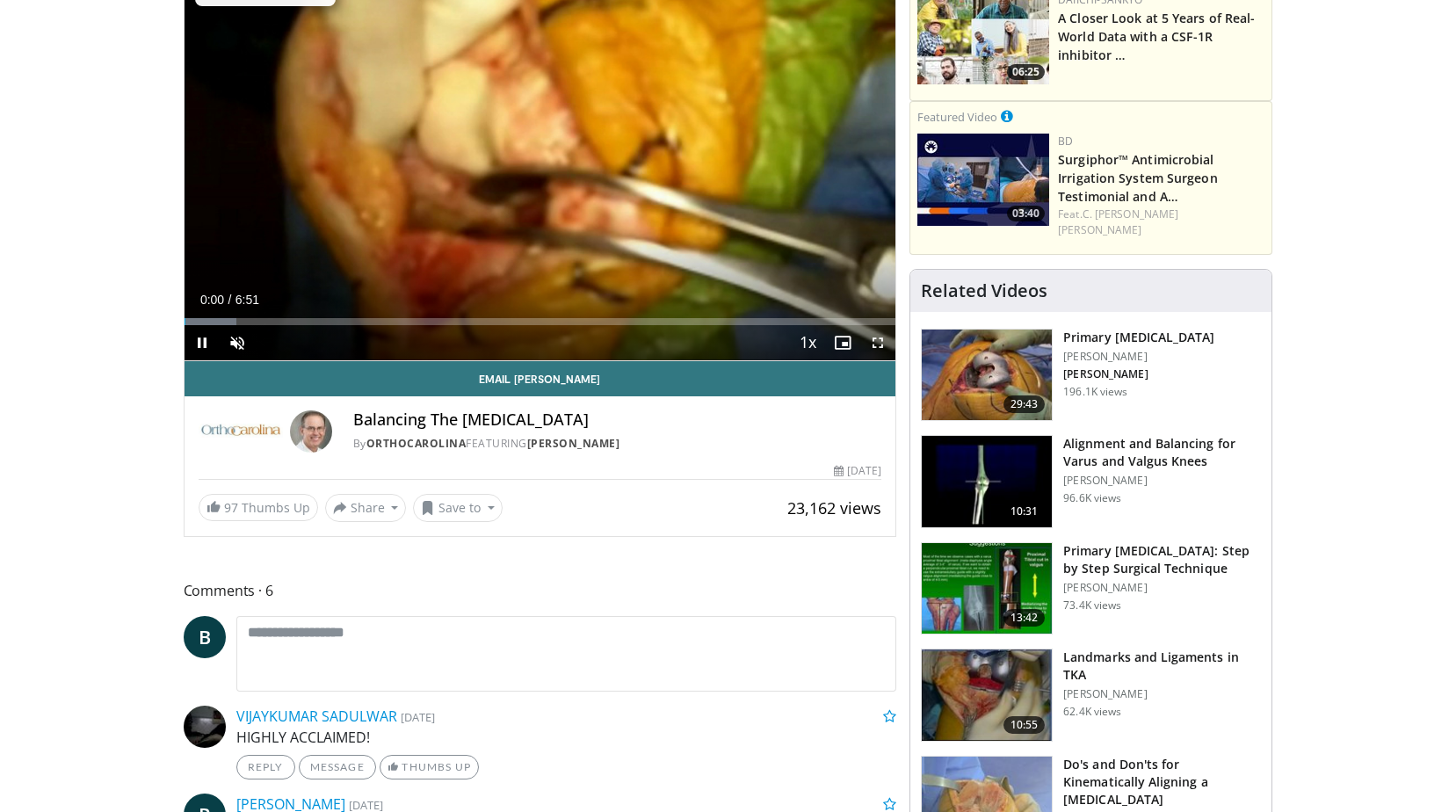
click at [952, 462] on img at bounding box center [987, 481] width 130 height 92
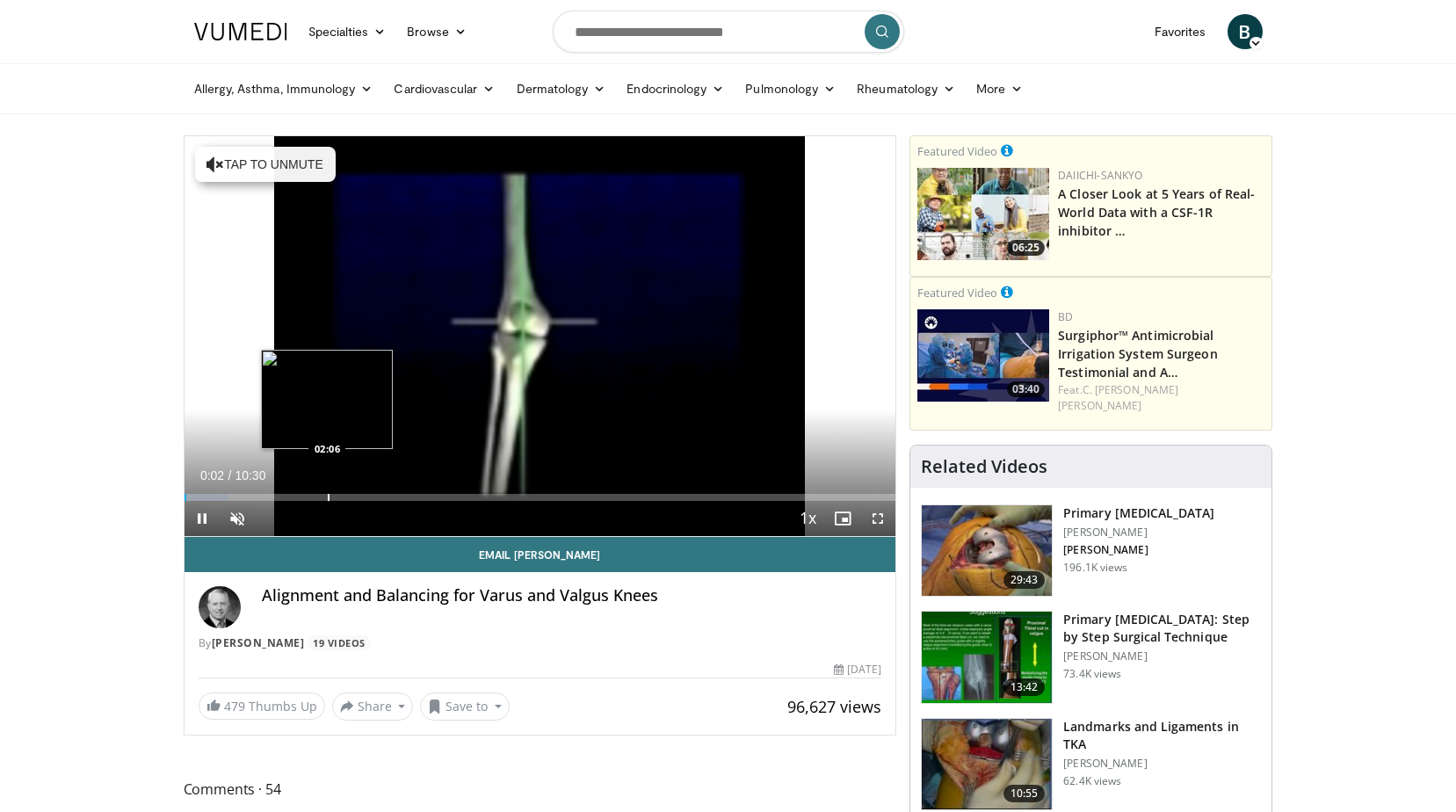
click at [328, 494] on div "Progress Bar" at bounding box center [329, 497] width 2 height 7
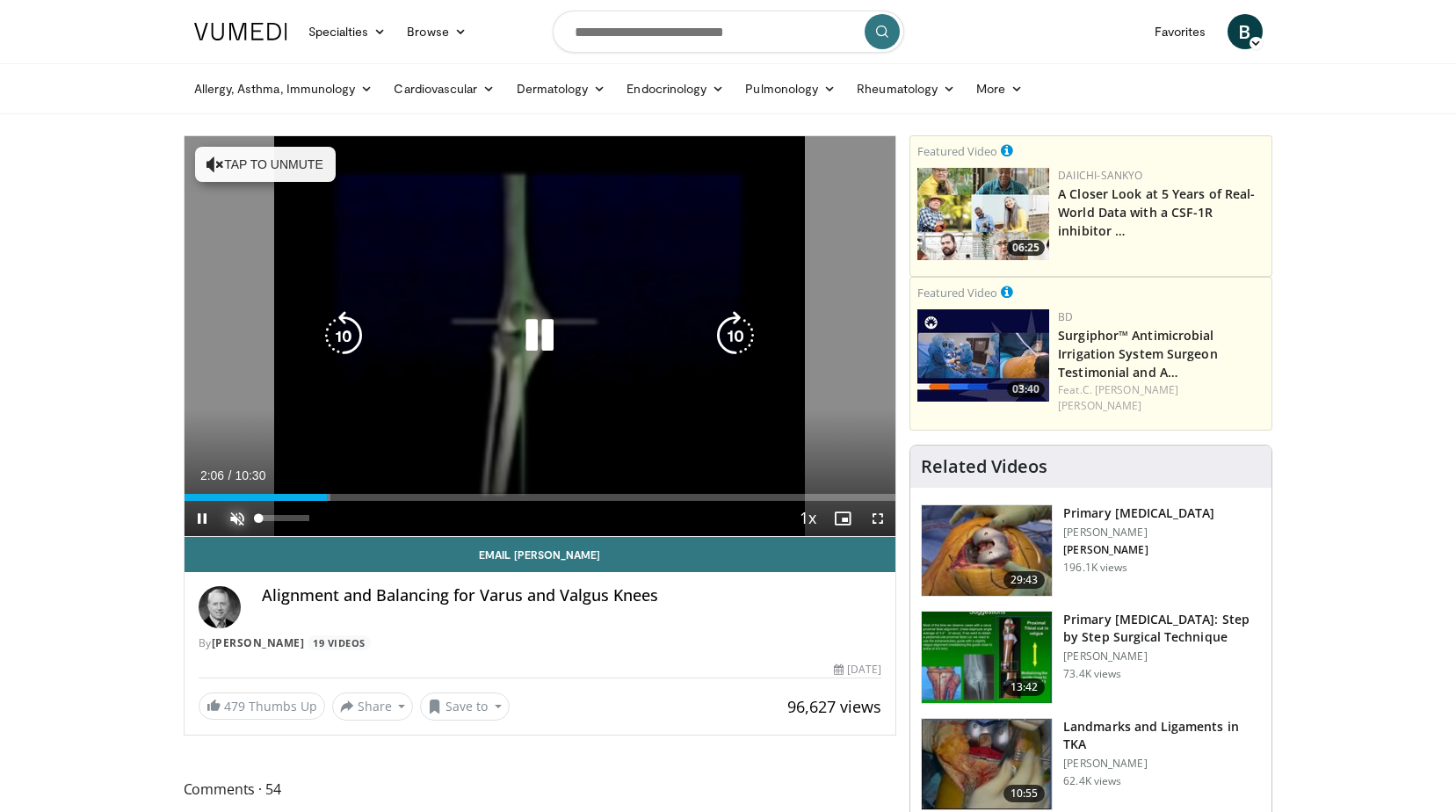
click at [234, 514] on span "Video Player" at bounding box center [238, 519] width 36 height 36
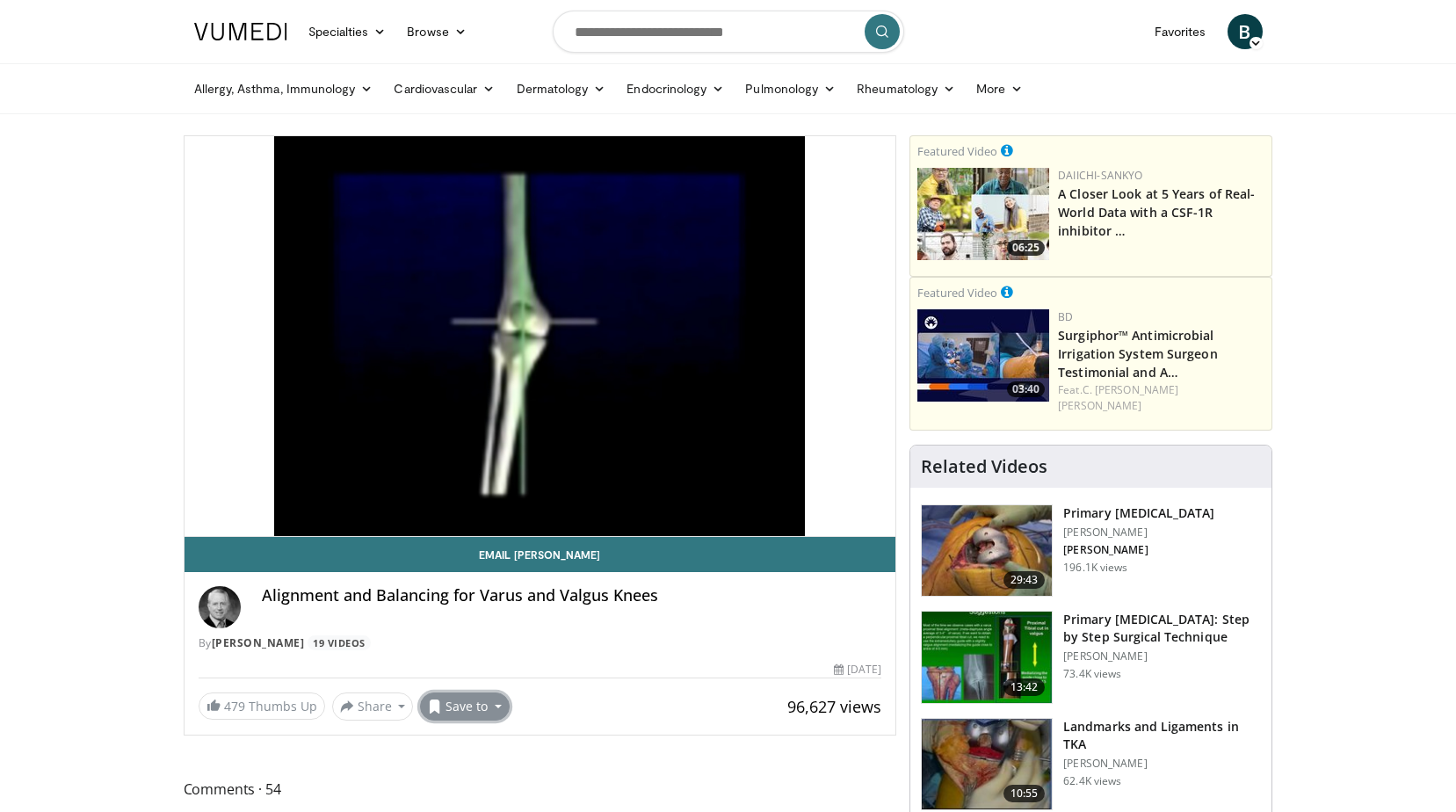
click at [496, 706] on button "Save to" at bounding box center [465, 706] width 90 height 28
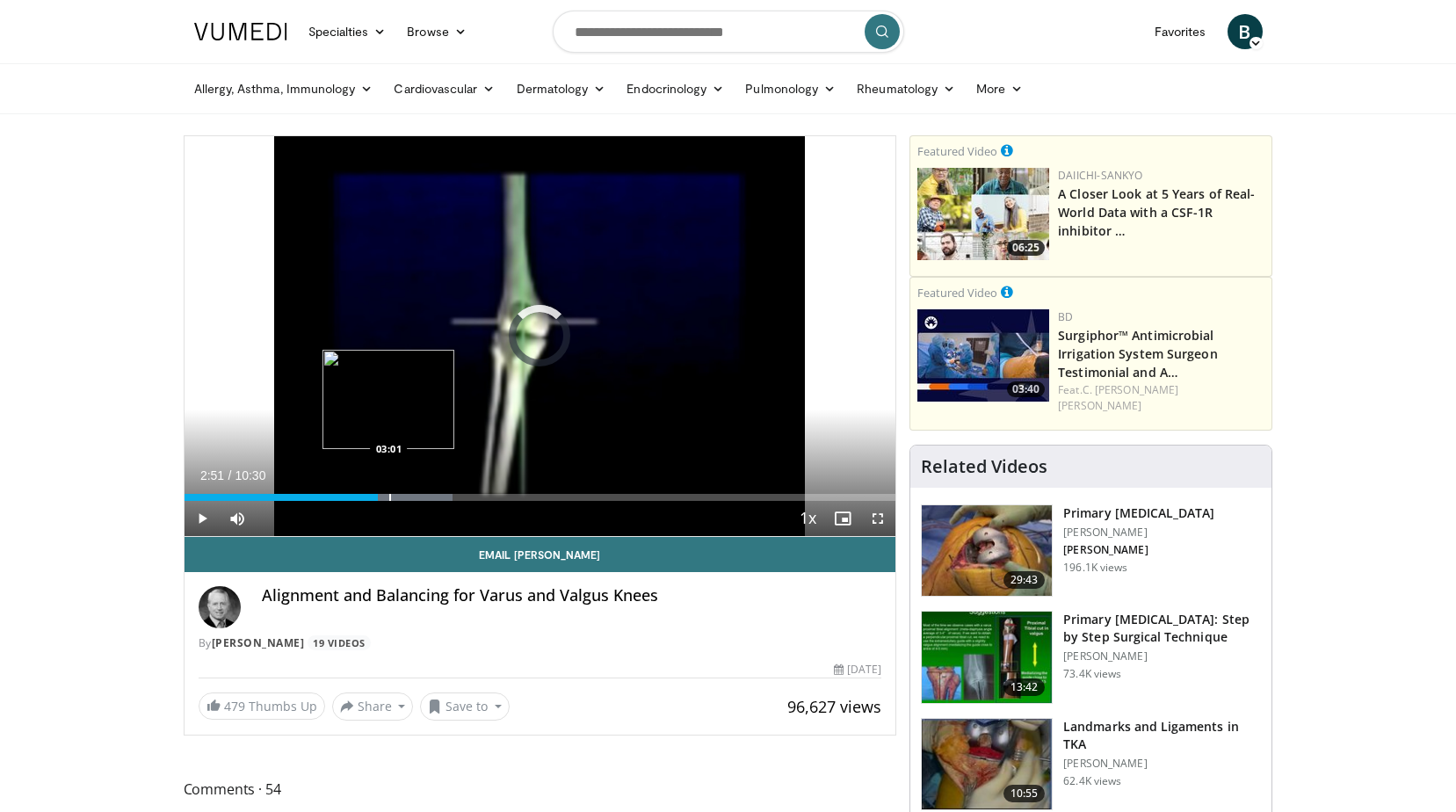
click at [390, 494] on div "Progress Bar" at bounding box center [391, 497] width 2 height 7
click at [420, 496] on div "Progress Bar" at bounding box center [421, 497] width 2 height 7
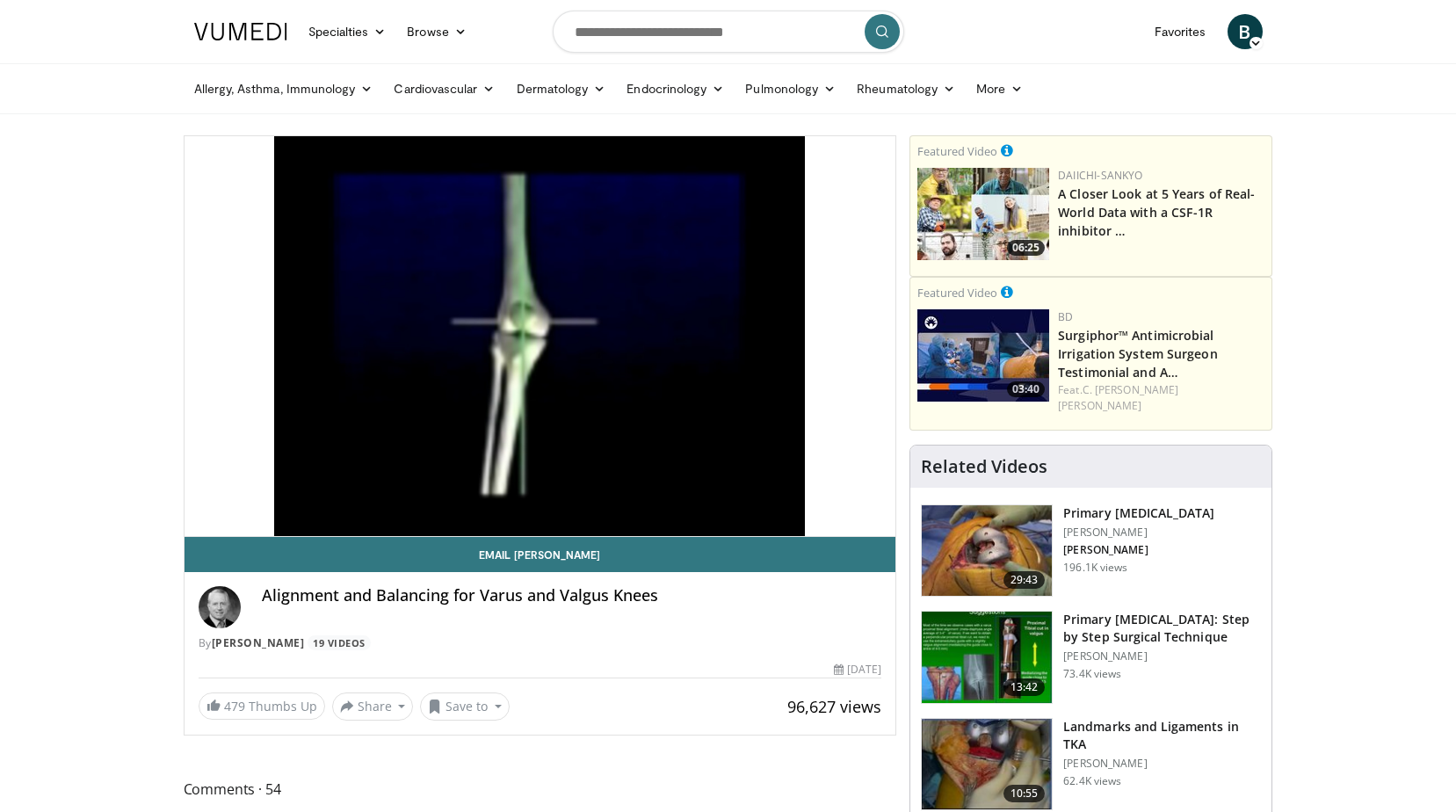
click at [204, 516] on div "10 seconds Tap to unmute" at bounding box center [541, 335] width 712 height 400
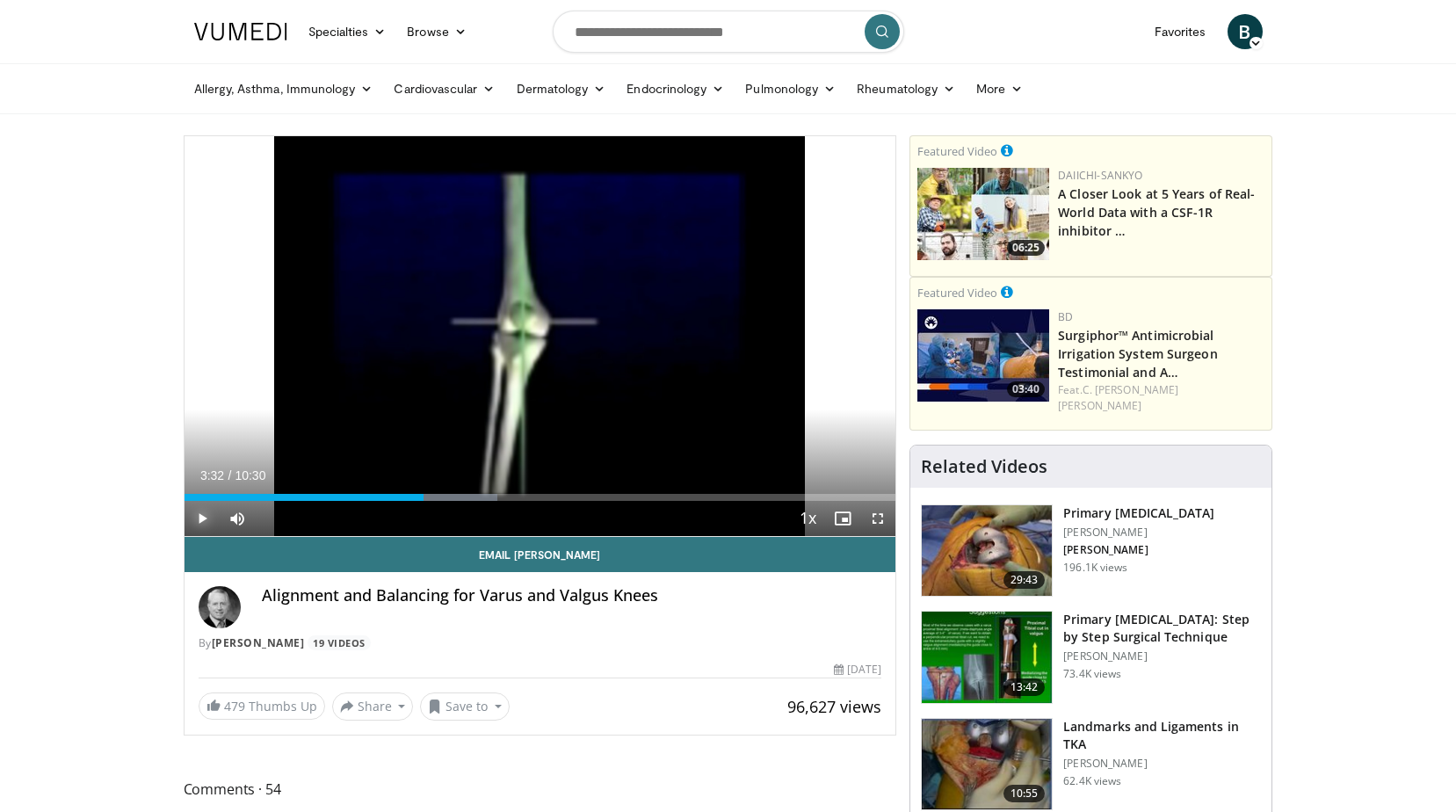
click at [195, 517] on span "Video Player" at bounding box center [202, 519] width 36 height 36
click at [202, 515] on span "Video Player" at bounding box center [202, 519] width 36 height 36
click at [449, 497] on div "Progress Bar" at bounding box center [450, 497] width 2 height 7
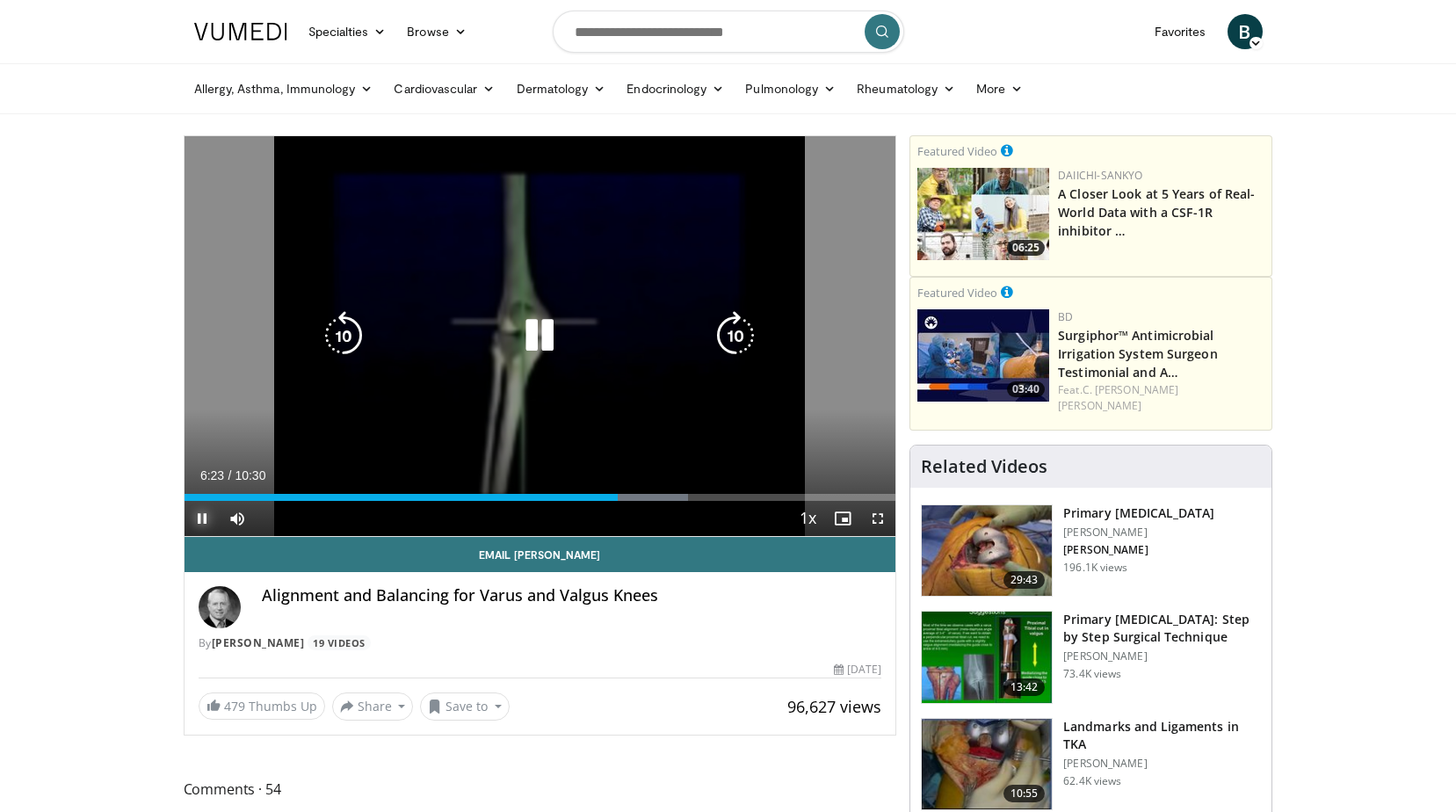
click at [205, 513] on span "Video Player" at bounding box center [202, 519] width 36 height 36
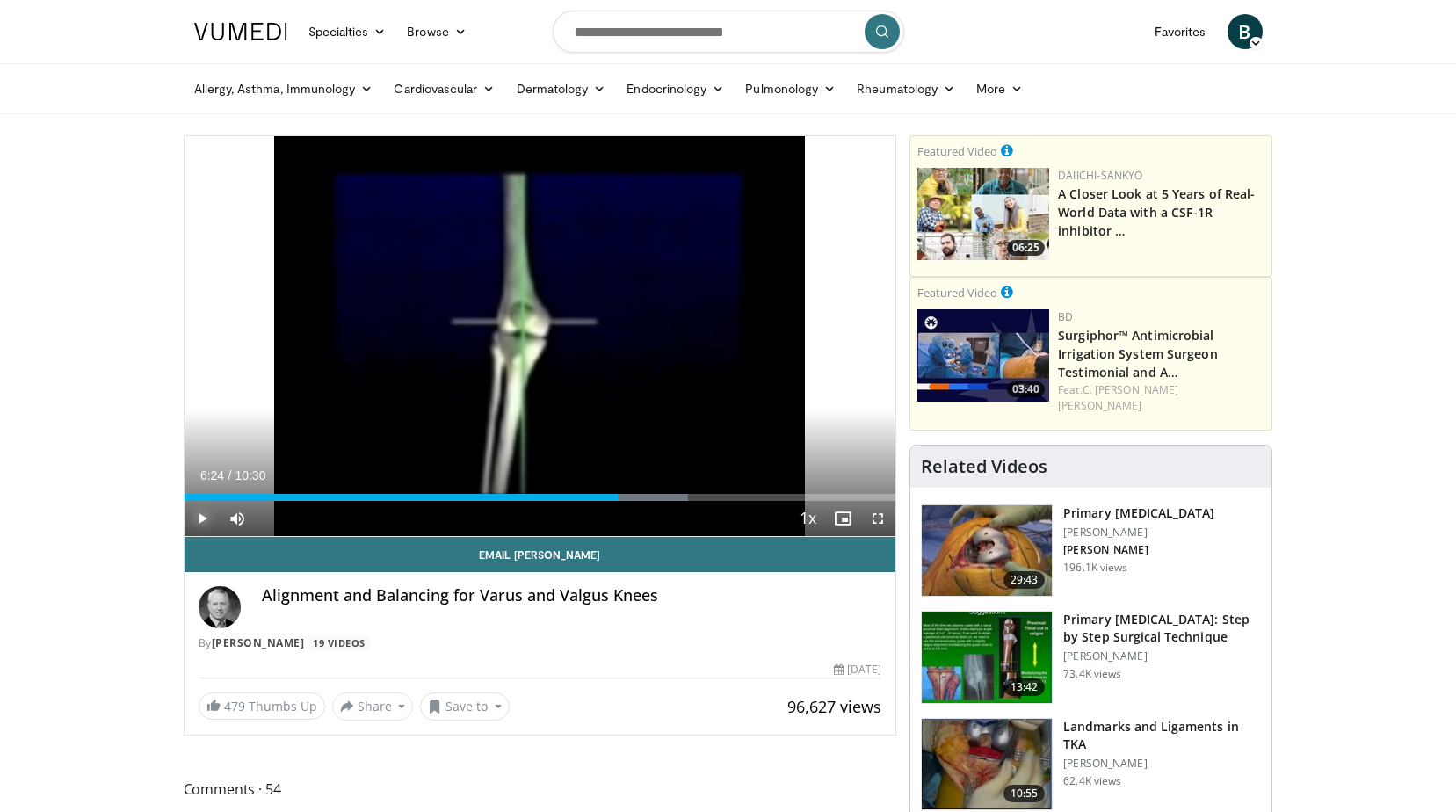
click at [201, 524] on span "Video Player" at bounding box center [202, 519] width 36 height 36
click at [882, 521] on span "Video Player" at bounding box center [878, 519] width 36 height 36
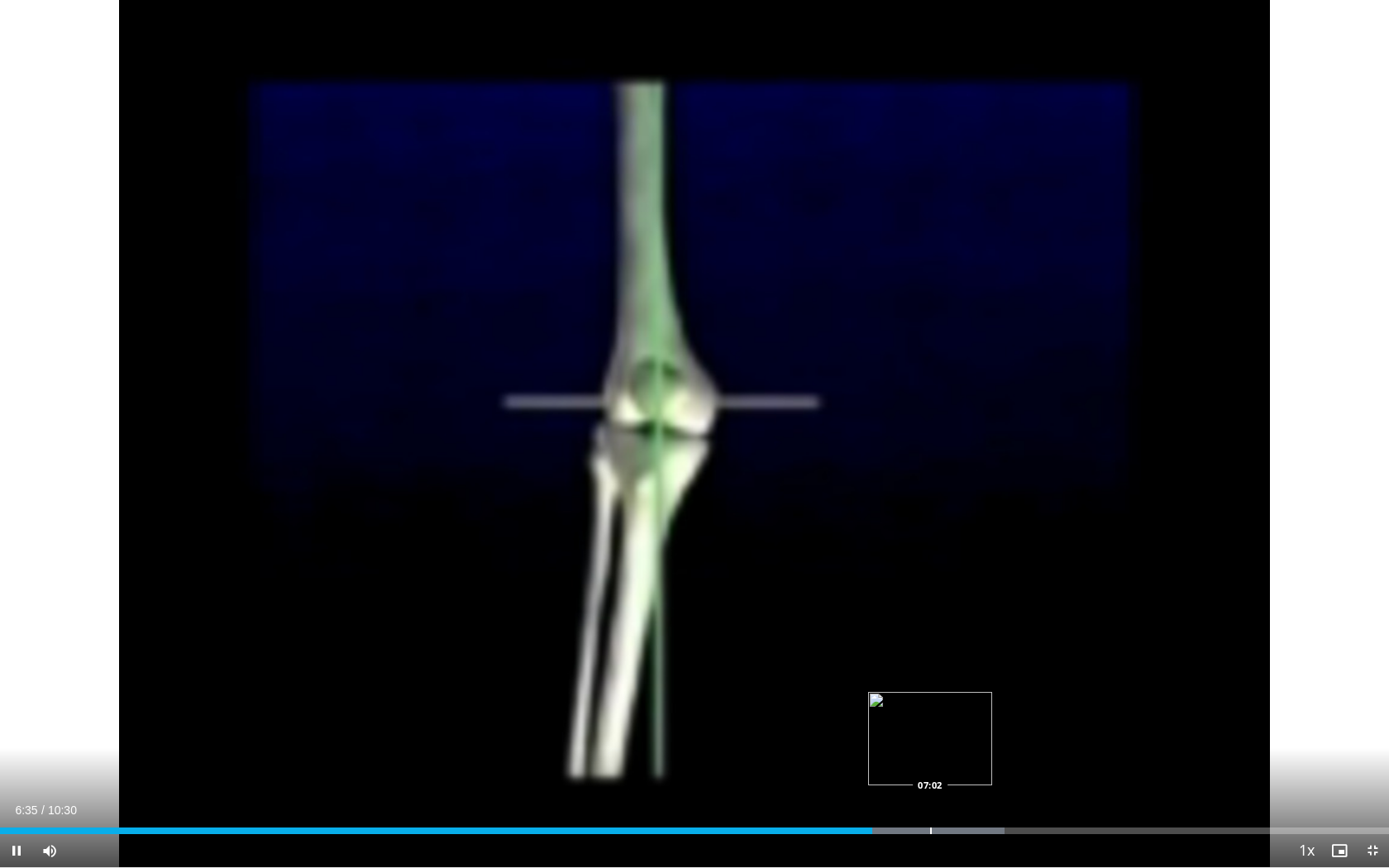
click at [931, 763] on div "Progress Bar" at bounding box center [931, 831] width 2 height 7
click at [1021, 763] on div "Progress Bar" at bounding box center [1021, 831] width 2 height 7
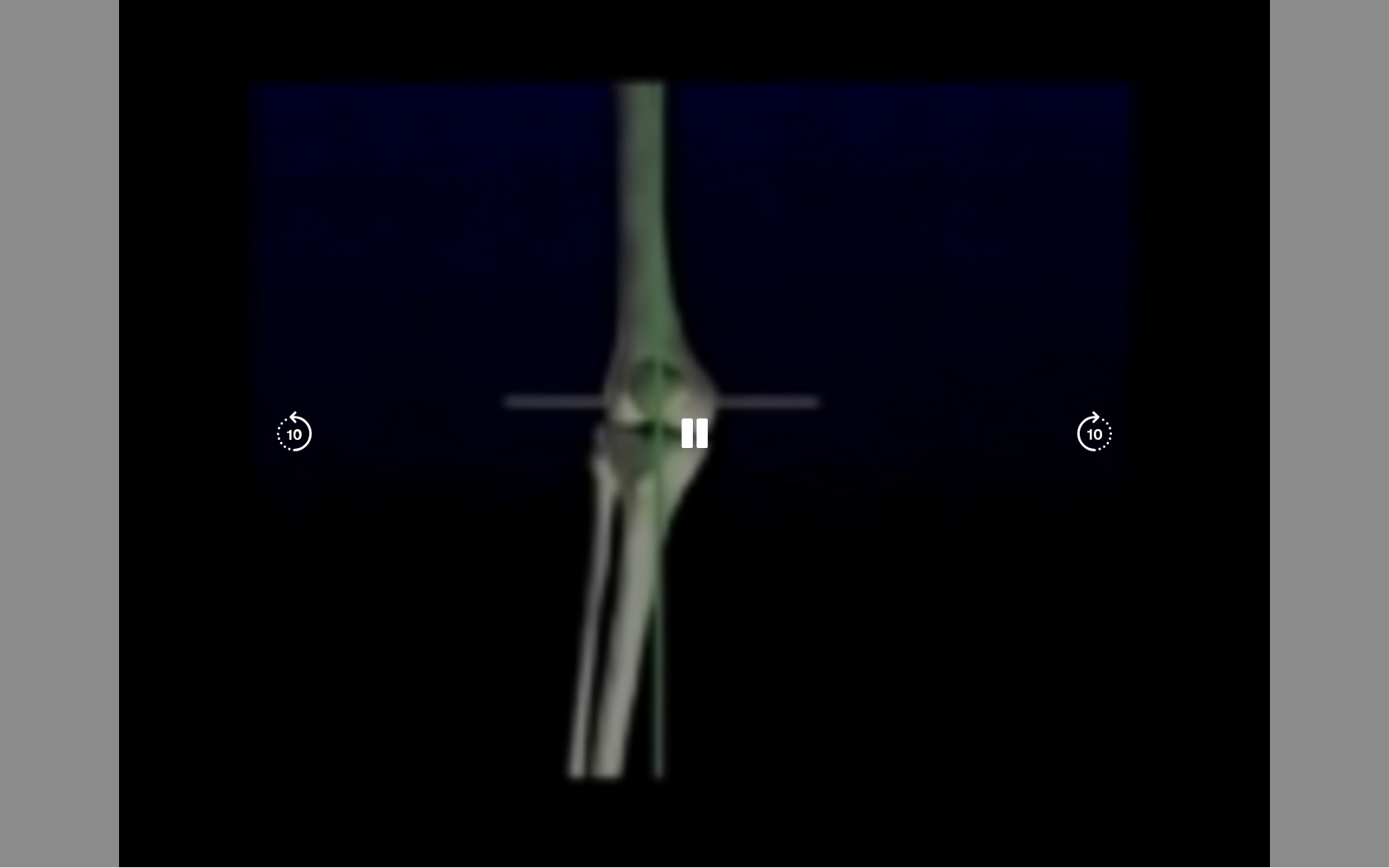
click at [1043, 763] on video-js "**********" at bounding box center [694, 434] width 1389 height 868
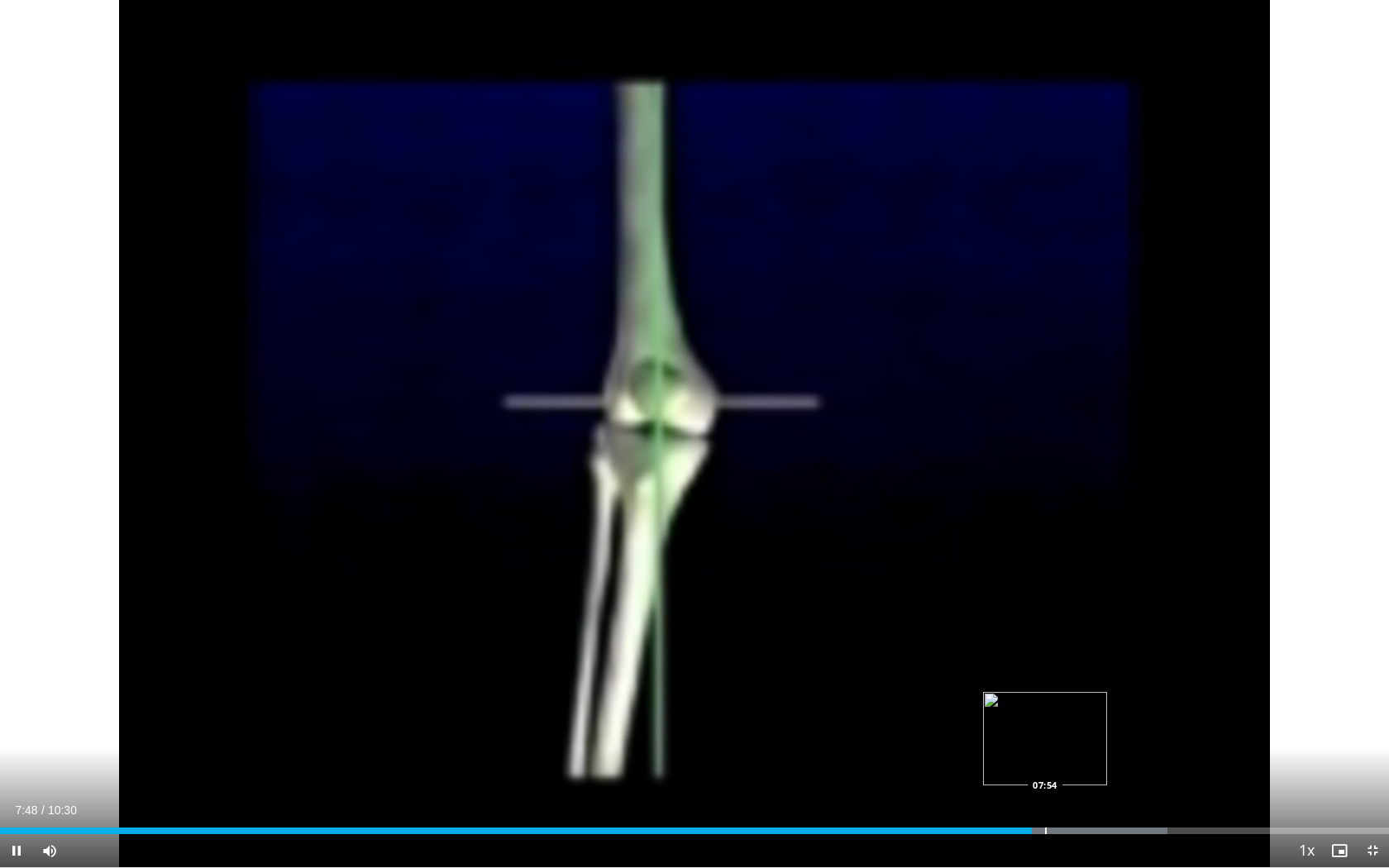
click at [1044, 763] on div "Loaded : 84.05% 07:48 07:54" at bounding box center [694, 831] width 1389 height 7
click at [1076, 763] on div "Progress Bar" at bounding box center [1077, 831] width 2 height 7
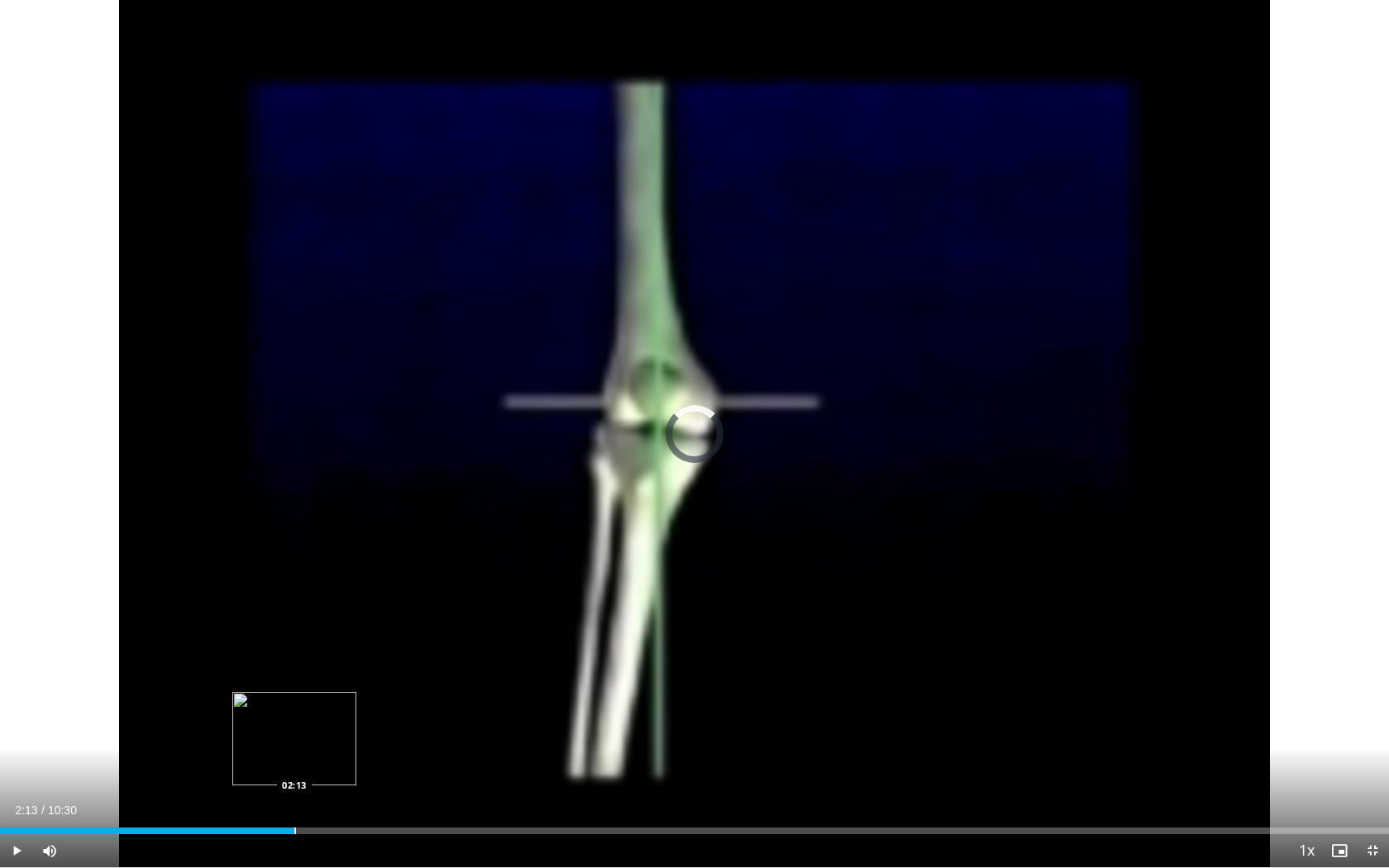
click at [294, 763] on div "Loaded : 0.00% 08:40 02:13" at bounding box center [694, 827] width 1389 height 16
click at [227, 763] on div "Loaded : 0.00% 01:43 01:43" at bounding box center [694, 827] width 1389 height 16
click at [323, 763] on div "Loaded : 25.37% 01:45 02:26" at bounding box center [694, 827] width 1389 height 16
click at [367, 763] on div "Progress Bar" at bounding box center [367, 831] width 2 height 7
click at [459, 763] on div "Progress Bar" at bounding box center [460, 831] width 2 height 7
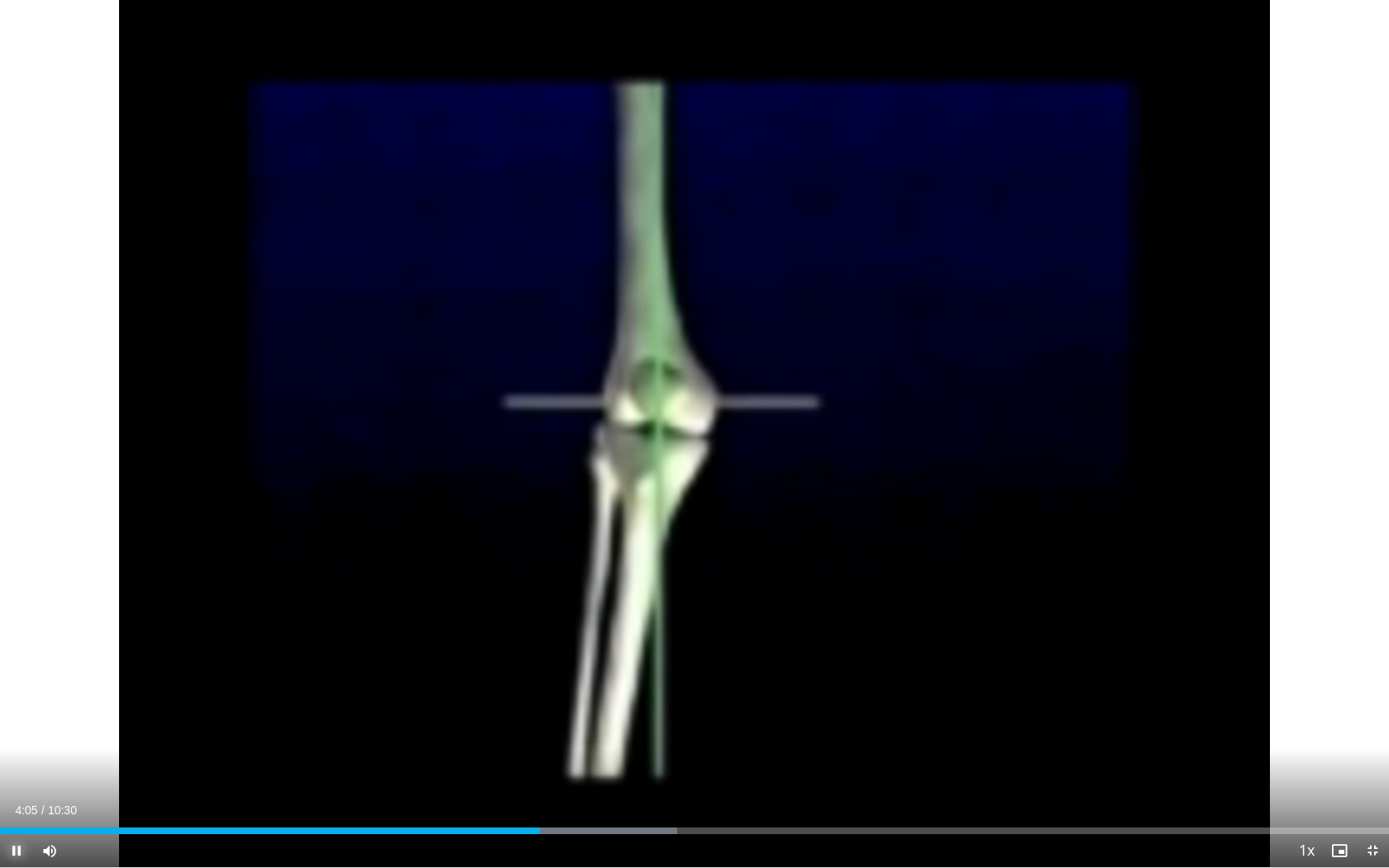
click at [19, 763] on span "Video Player" at bounding box center [17, 851] width 33 height 33
click at [1368, 763] on span "Video Player" at bounding box center [1372, 851] width 33 height 33
